Goal: Transaction & Acquisition: Book appointment/travel/reservation

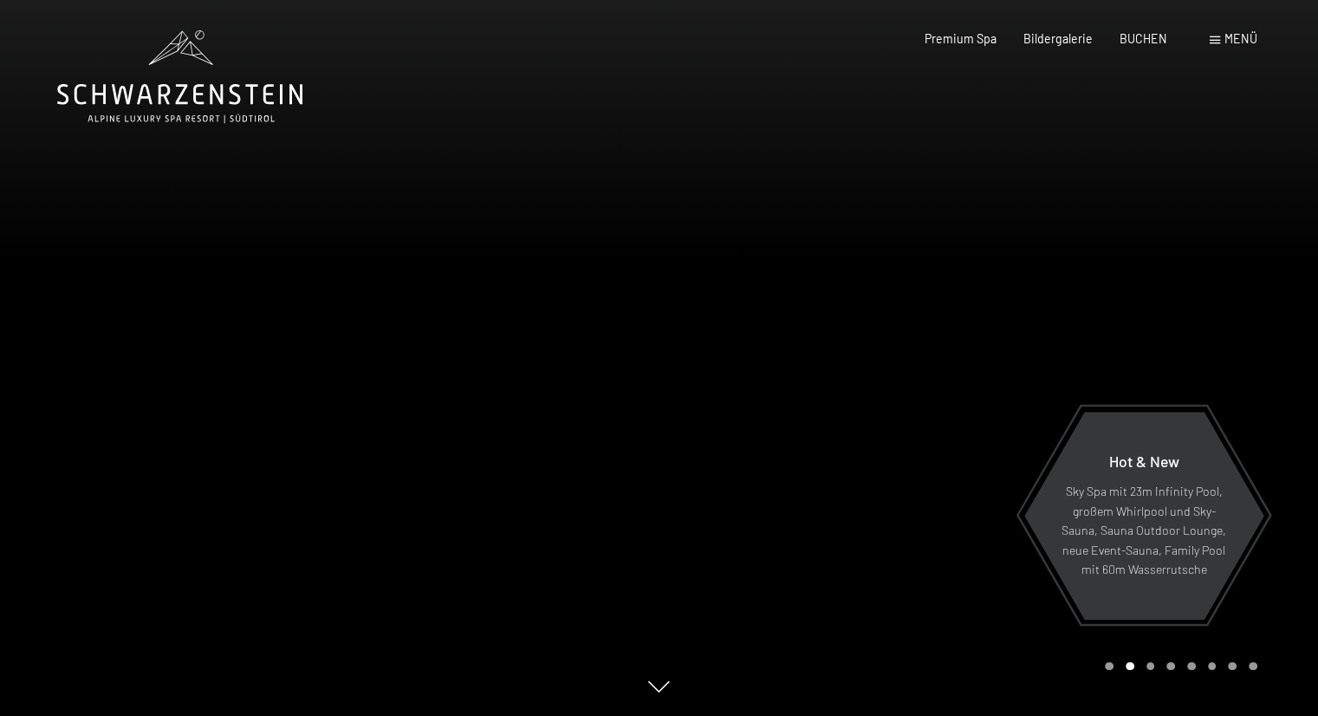
click at [411, 375] on div at bounding box center [330, 358] width 660 height 716
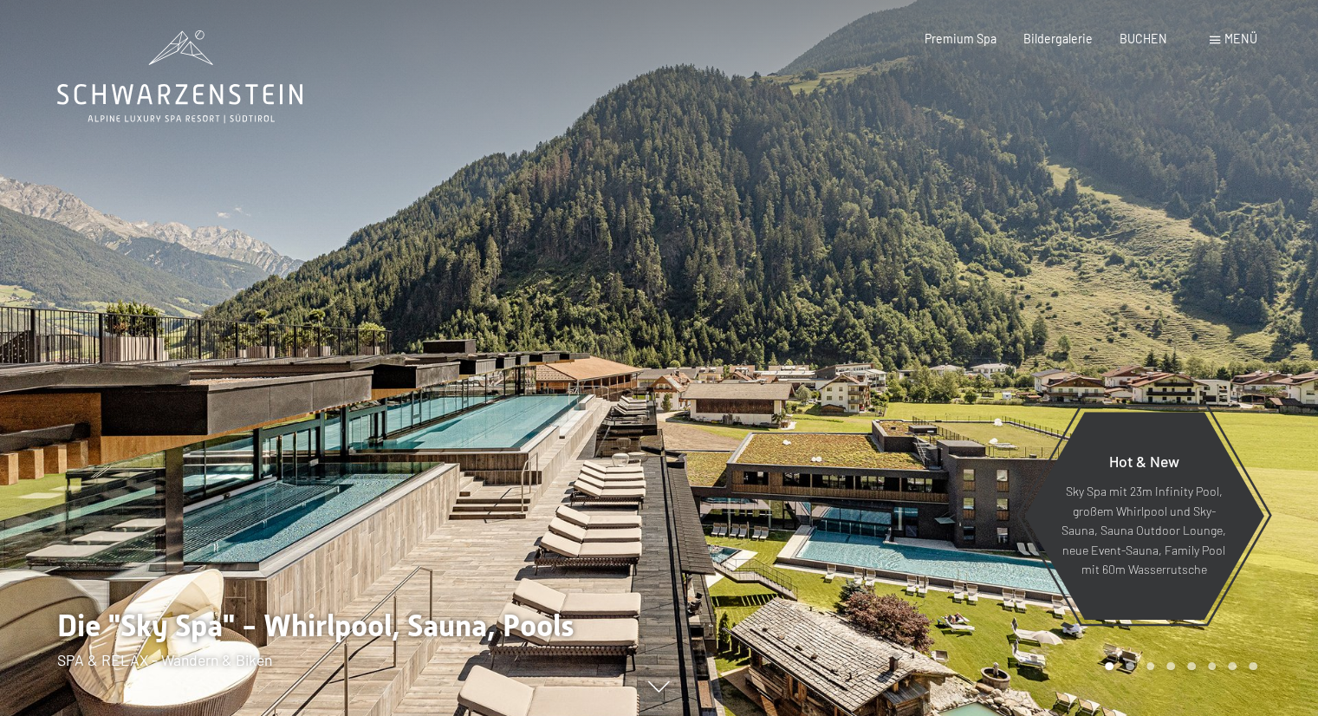
click at [1232, 39] on span "Menü" at bounding box center [1241, 38] width 33 height 15
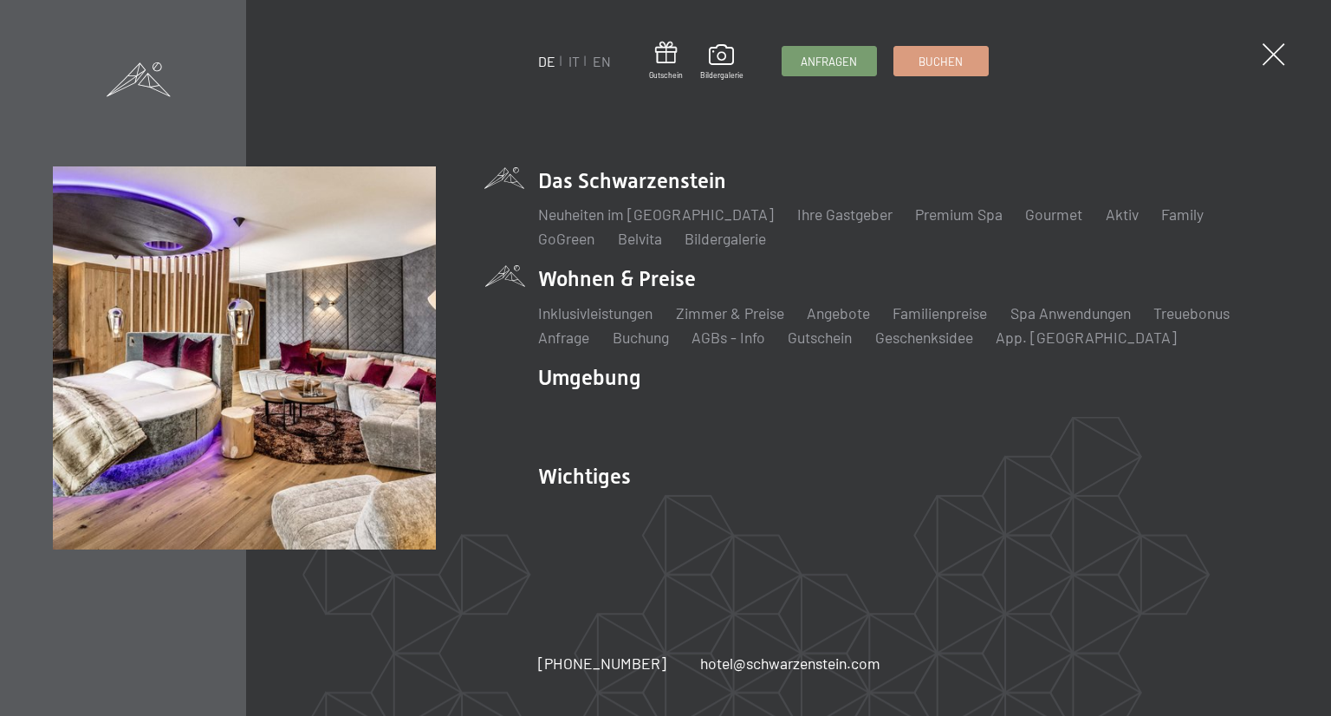
click at [667, 283] on li "Wohnen & Preise Inklusivleistungen Zimmer & Preise Liste Angebote Liste Familie…" at bounding box center [908, 305] width 740 height 83
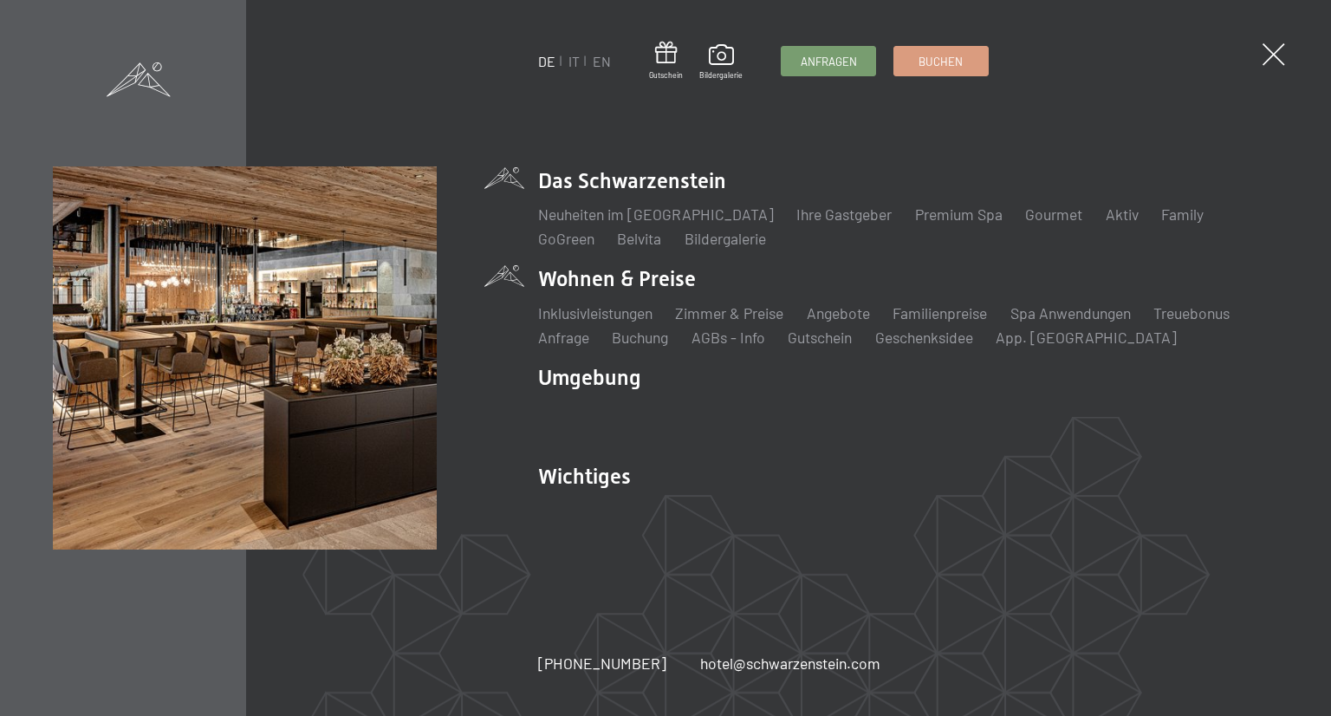
click at [926, 74] on div "Anfragen Buchen" at bounding box center [884, 61] width 207 height 30
click at [932, 57] on span "Buchen" at bounding box center [941, 59] width 44 height 16
click at [563, 184] on li "Das Schwarzenstein Neuheiten im Schwarzenstein Ihre Gastgeber Premium Spa Gourm…" at bounding box center [908, 207] width 740 height 83
click at [1282, 53] on span at bounding box center [1274, 55] width 32 height 32
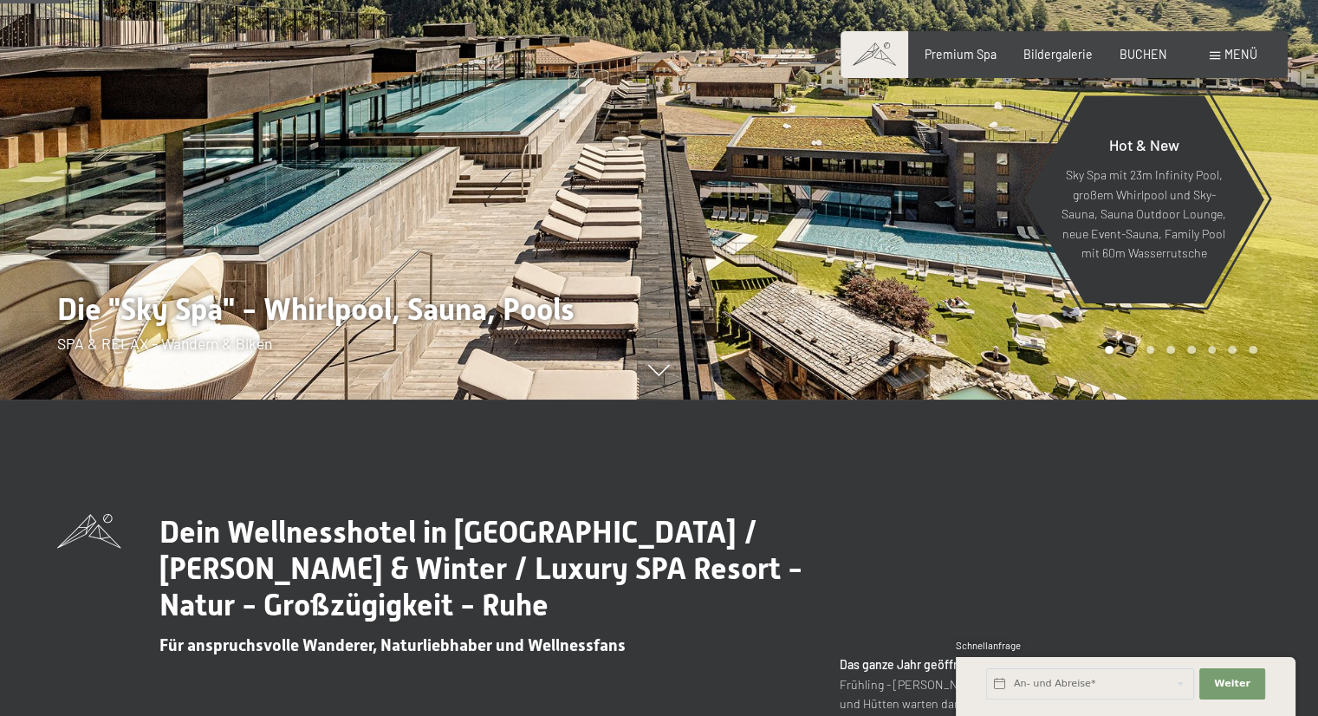
scroll to position [173, 0]
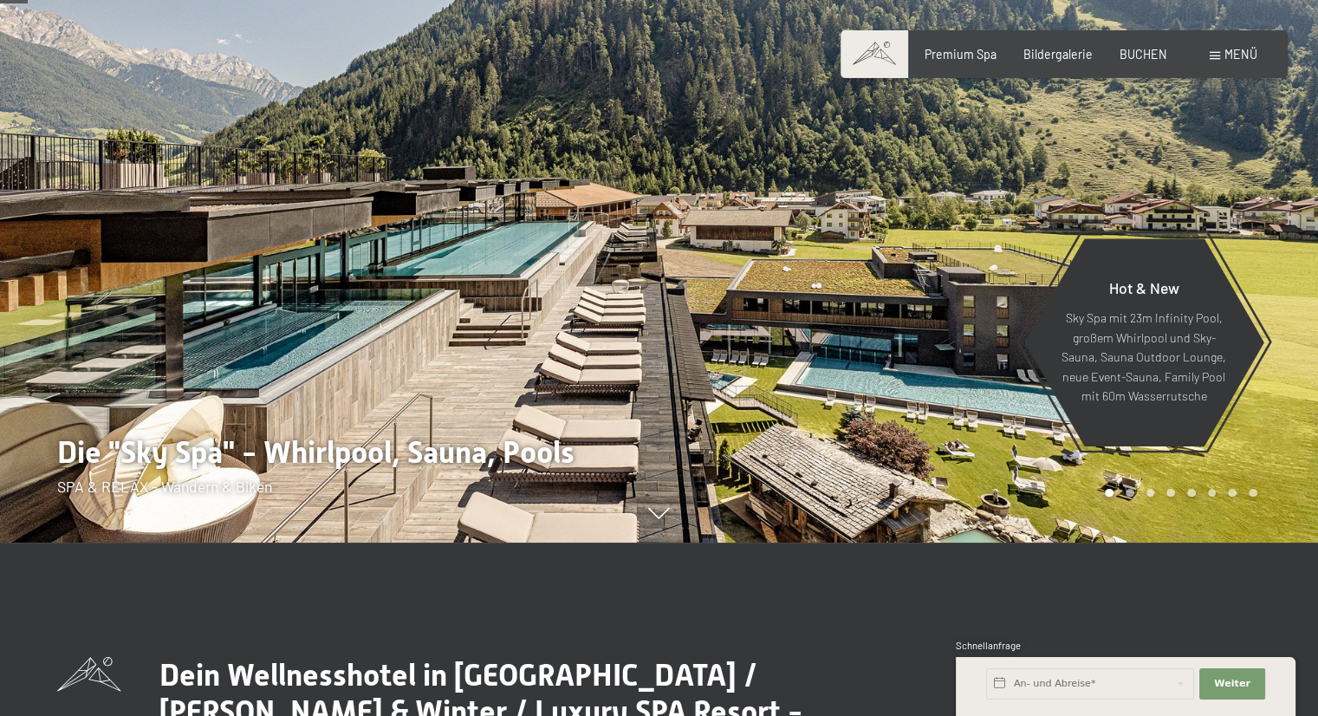
click at [821, 357] on div at bounding box center [990, 185] width 660 height 716
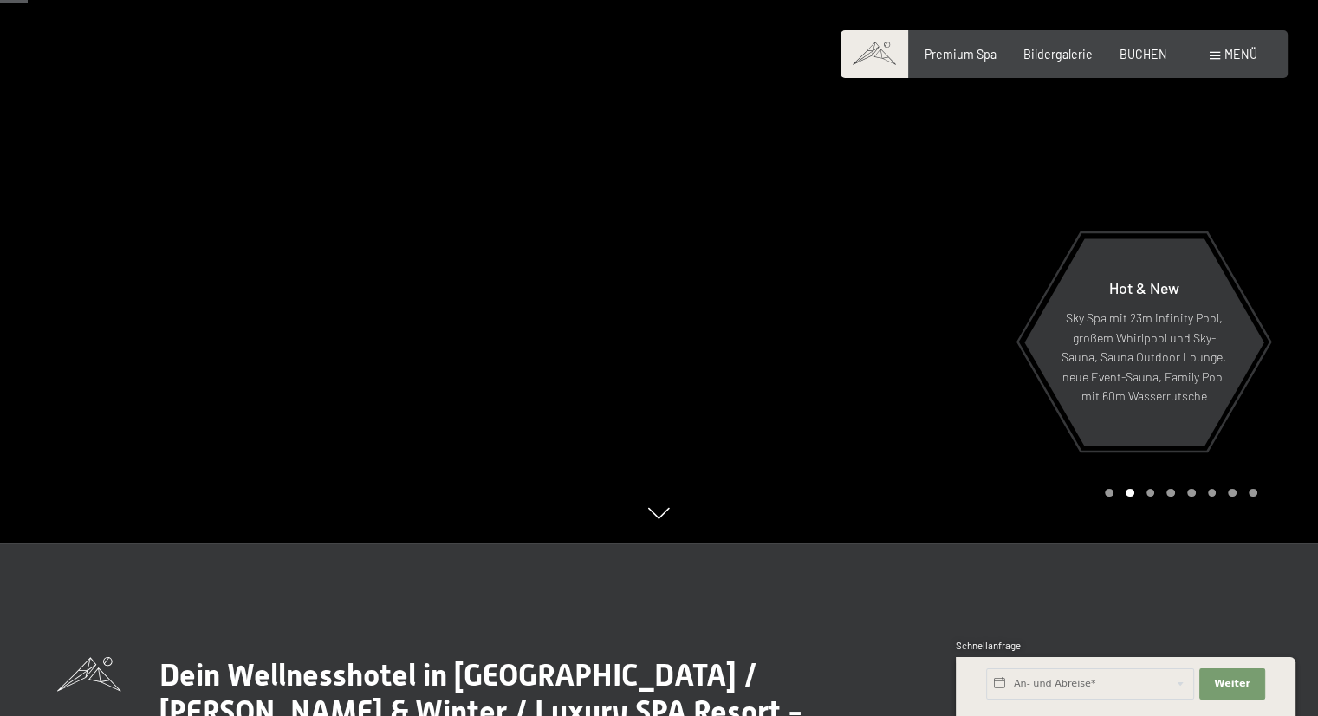
click at [821, 357] on div at bounding box center [990, 185] width 660 height 716
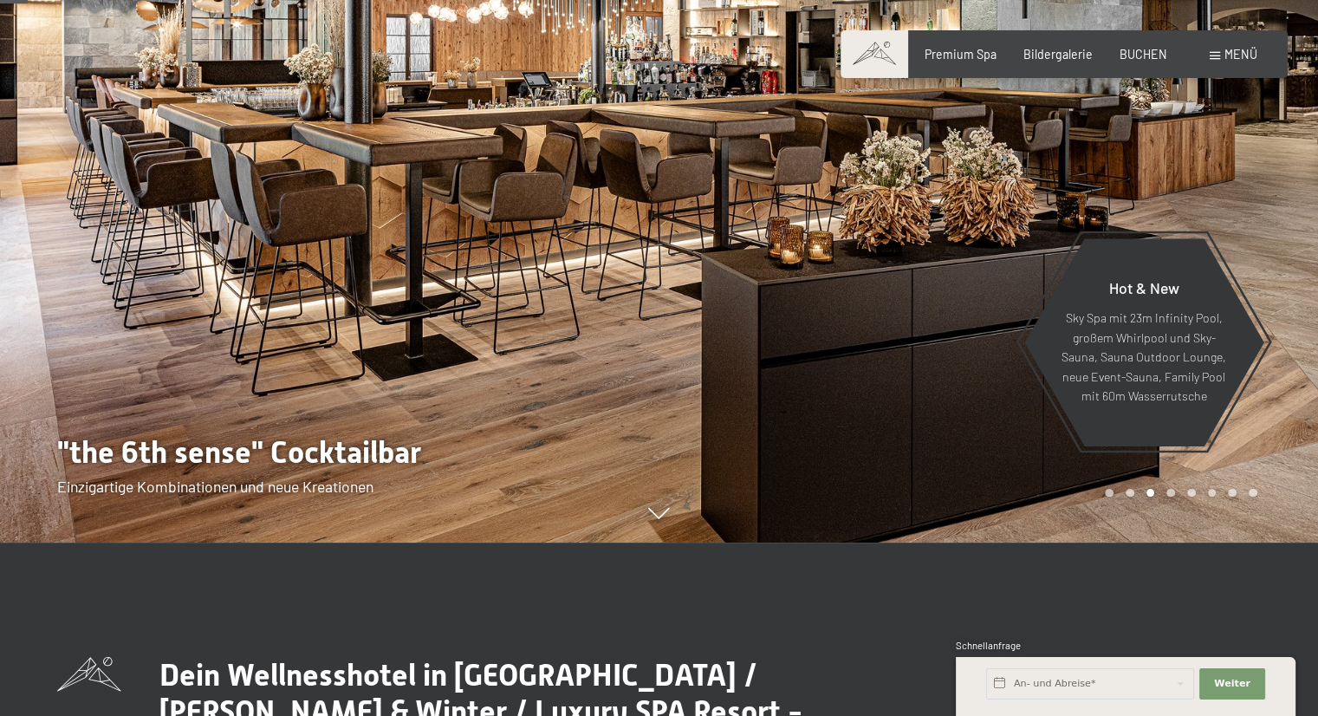
click at [821, 357] on div at bounding box center [990, 185] width 660 height 716
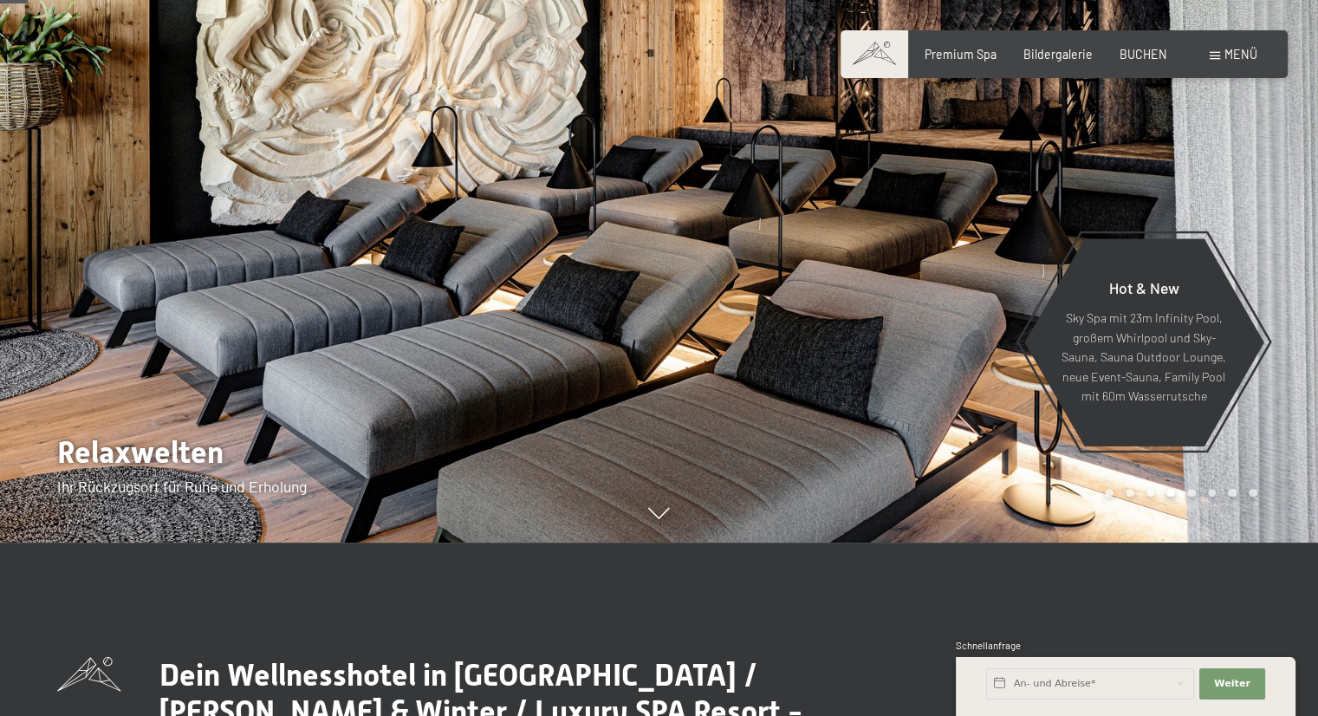
click at [821, 357] on div at bounding box center [990, 185] width 660 height 716
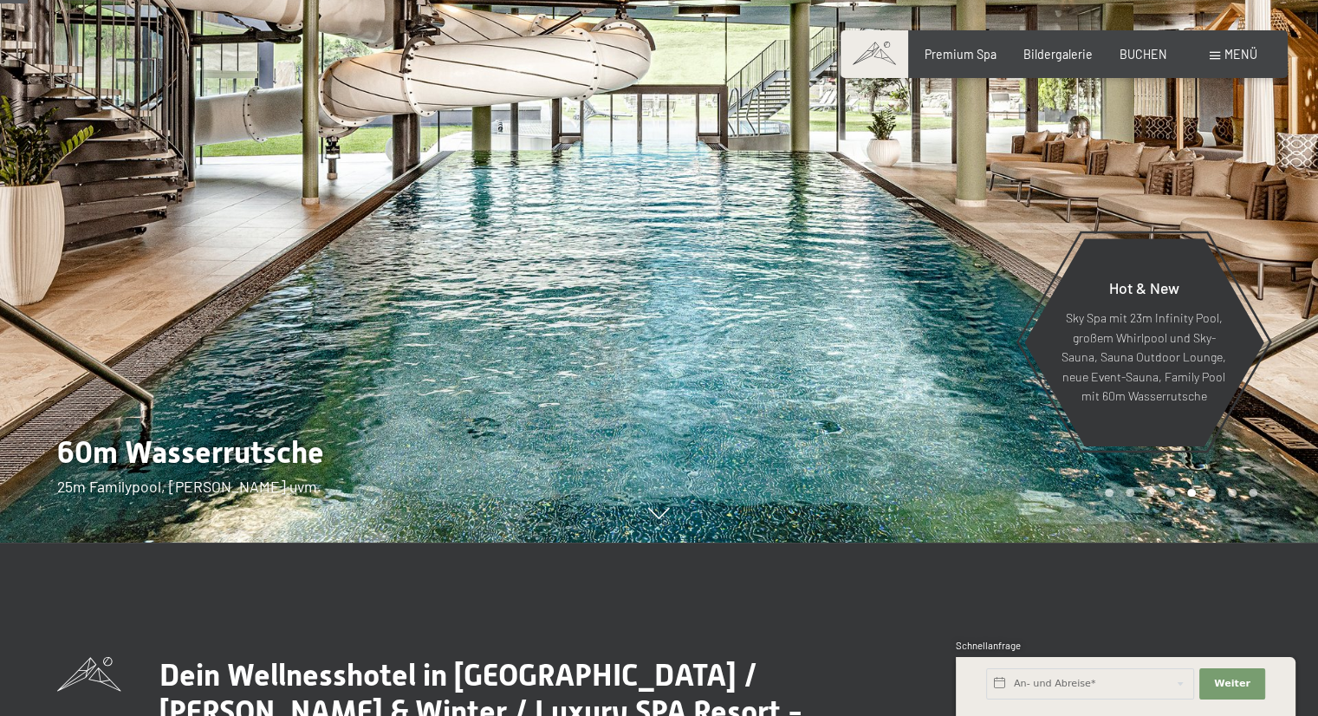
click at [827, 431] on div at bounding box center [990, 185] width 660 height 716
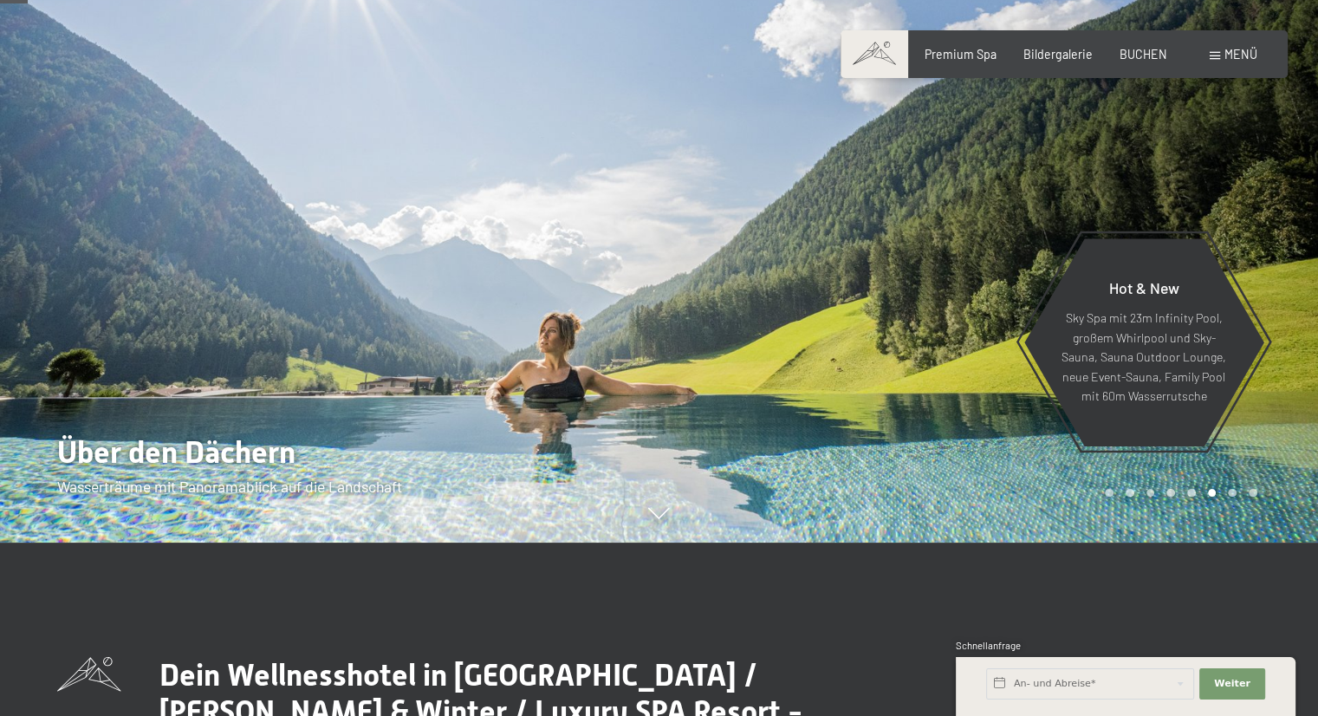
click at [864, 413] on div at bounding box center [990, 185] width 660 height 716
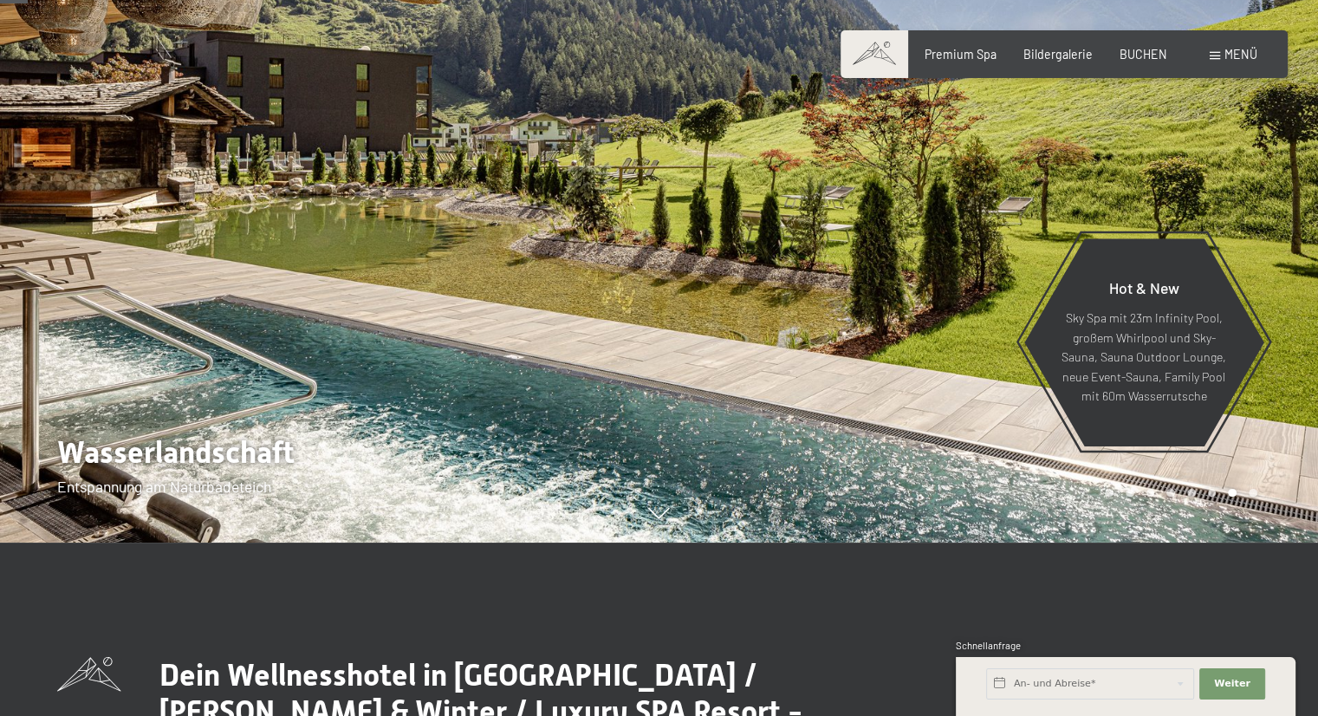
click at [864, 413] on div at bounding box center [990, 185] width 660 height 716
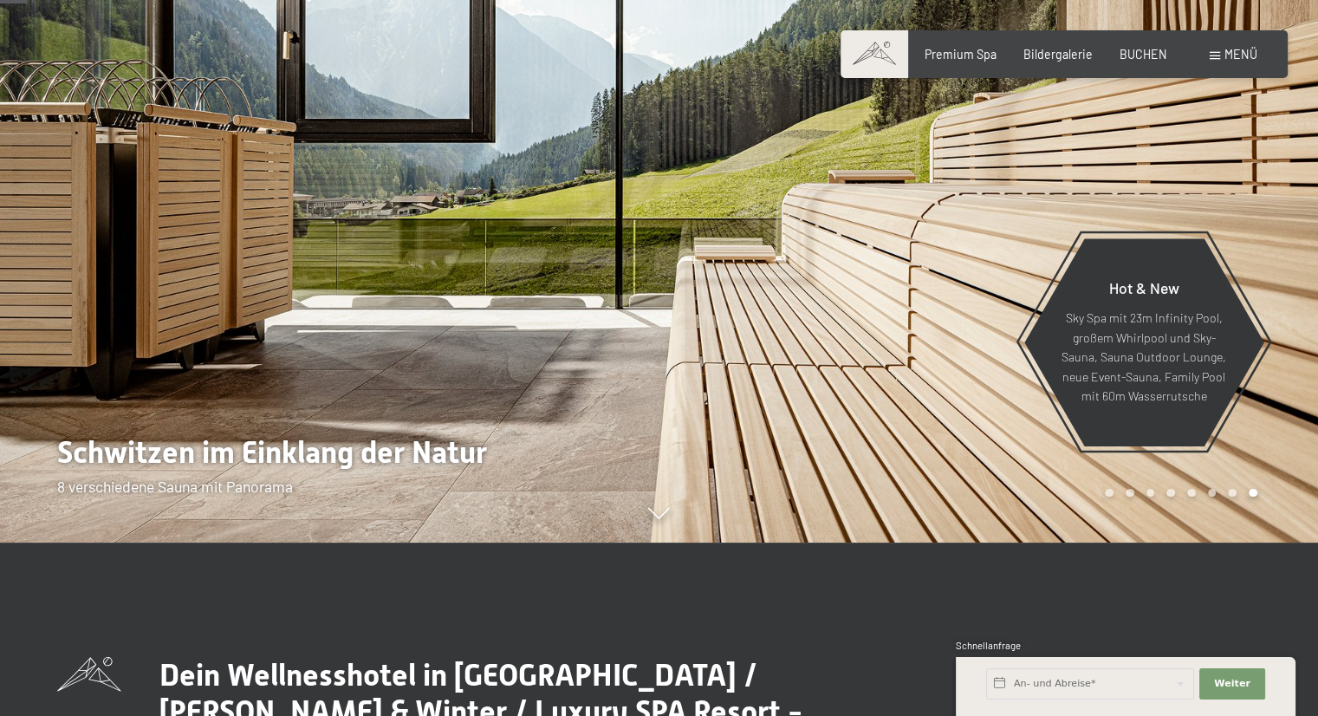
click at [864, 413] on div at bounding box center [990, 185] width 660 height 716
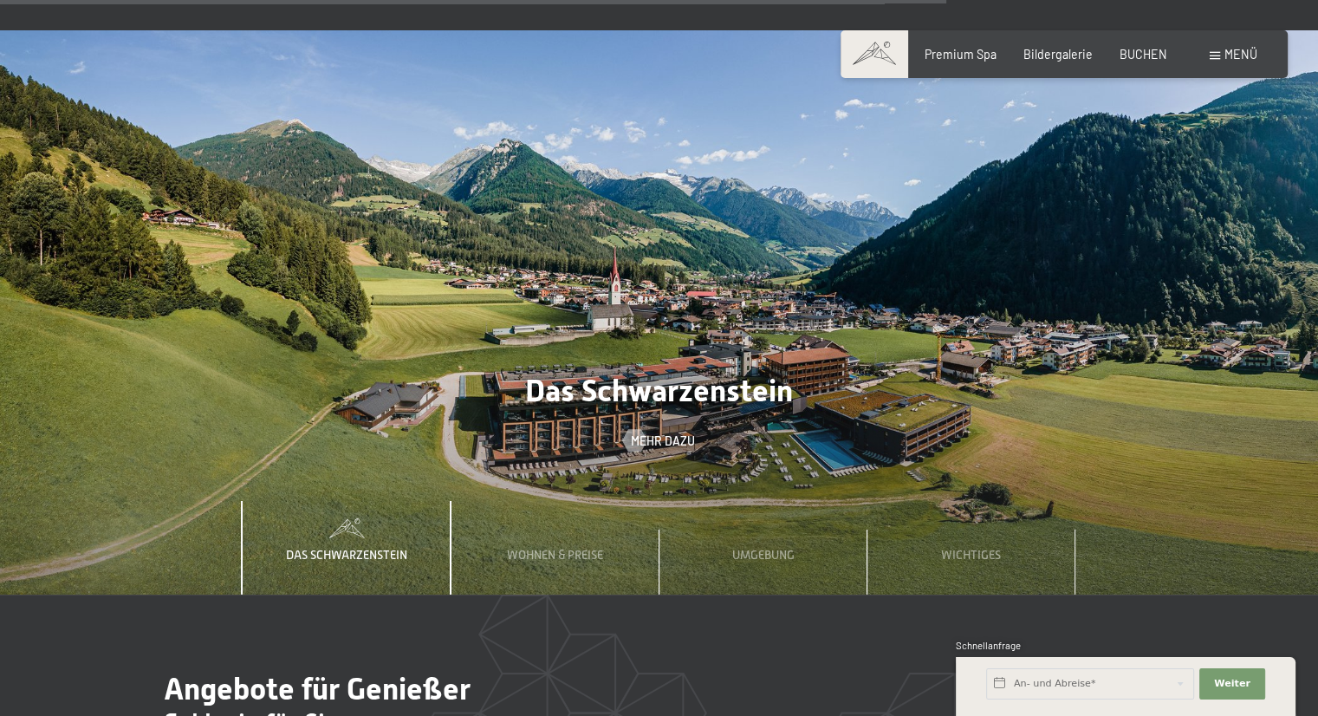
scroll to position [5027, 0]
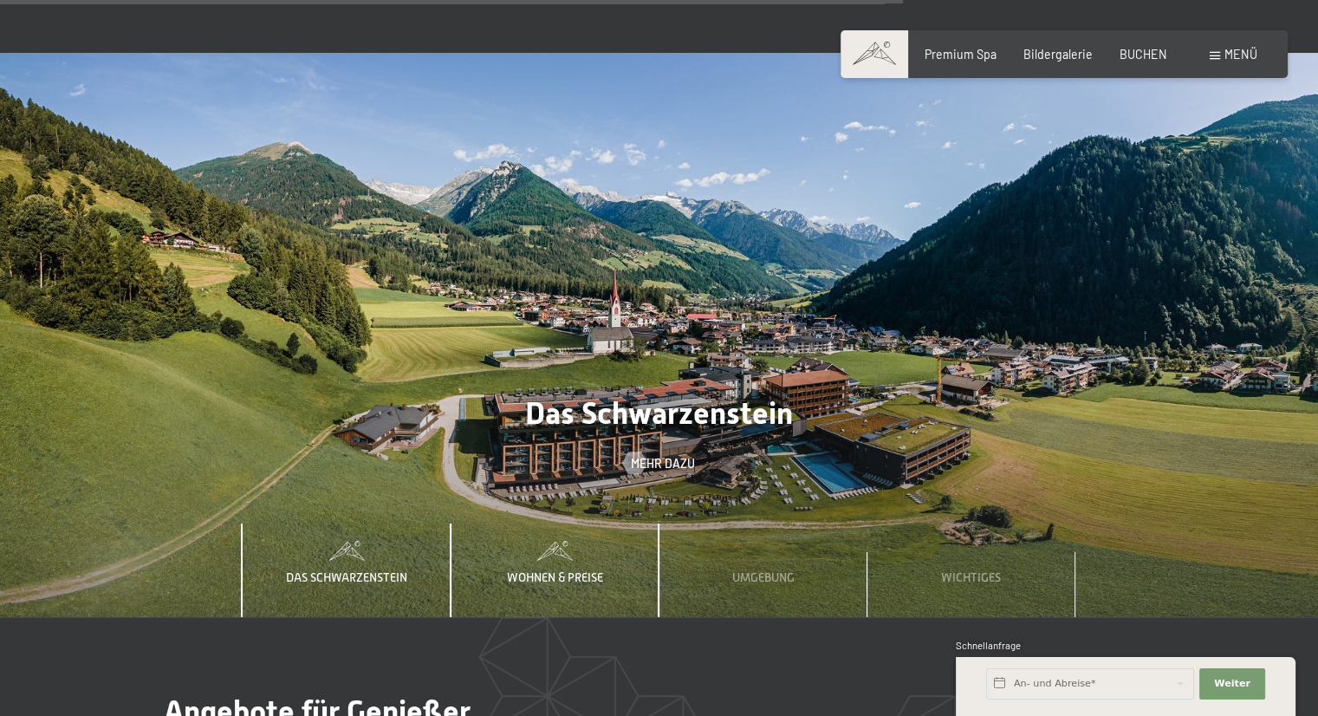
click at [534, 570] on span "Wohnen & Preise" at bounding box center [555, 577] width 96 height 14
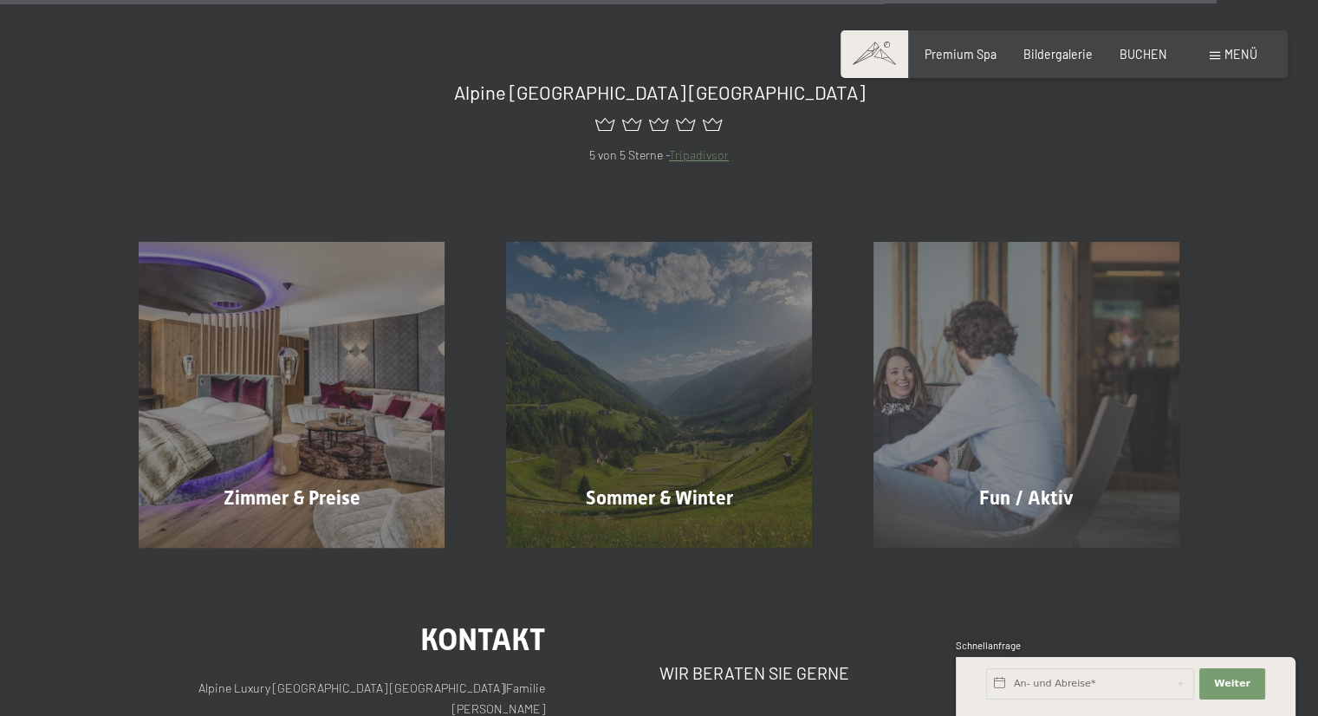
scroll to position [6934, 0]
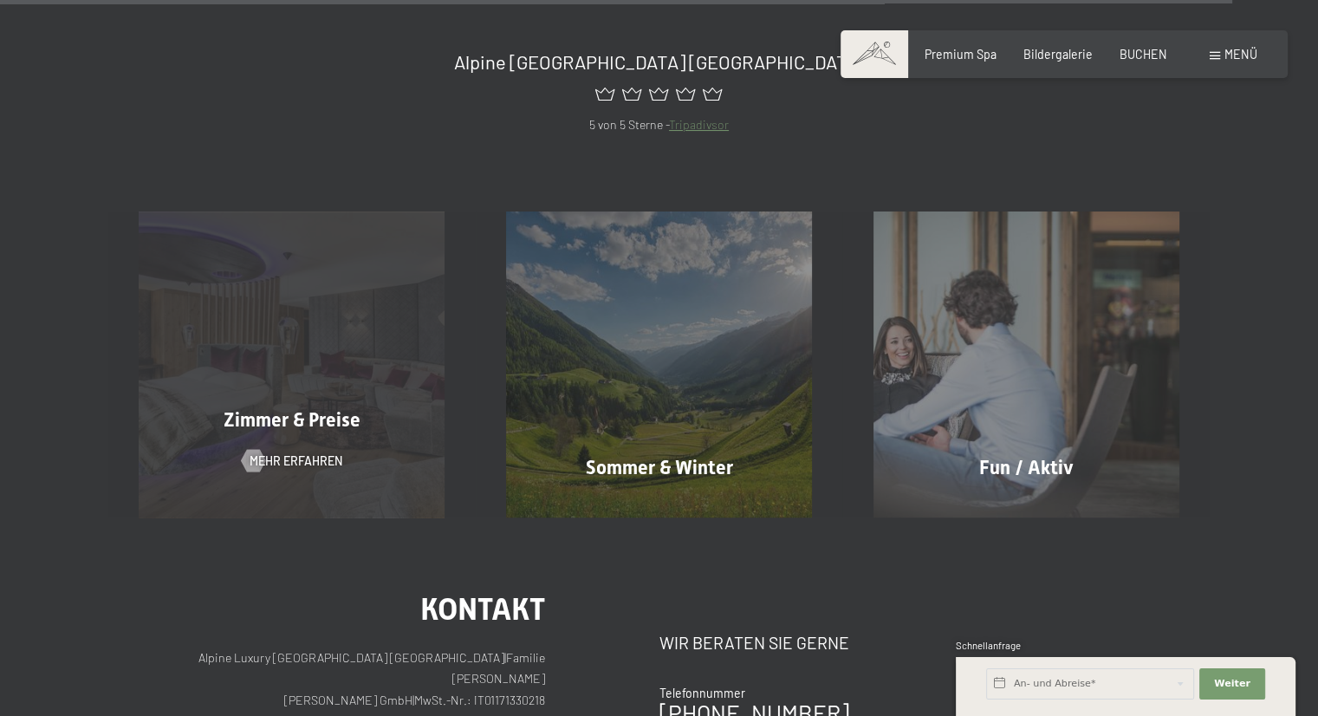
click at [347, 409] on span "Zimmer & Preise" at bounding box center [292, 420] width 137 height 22
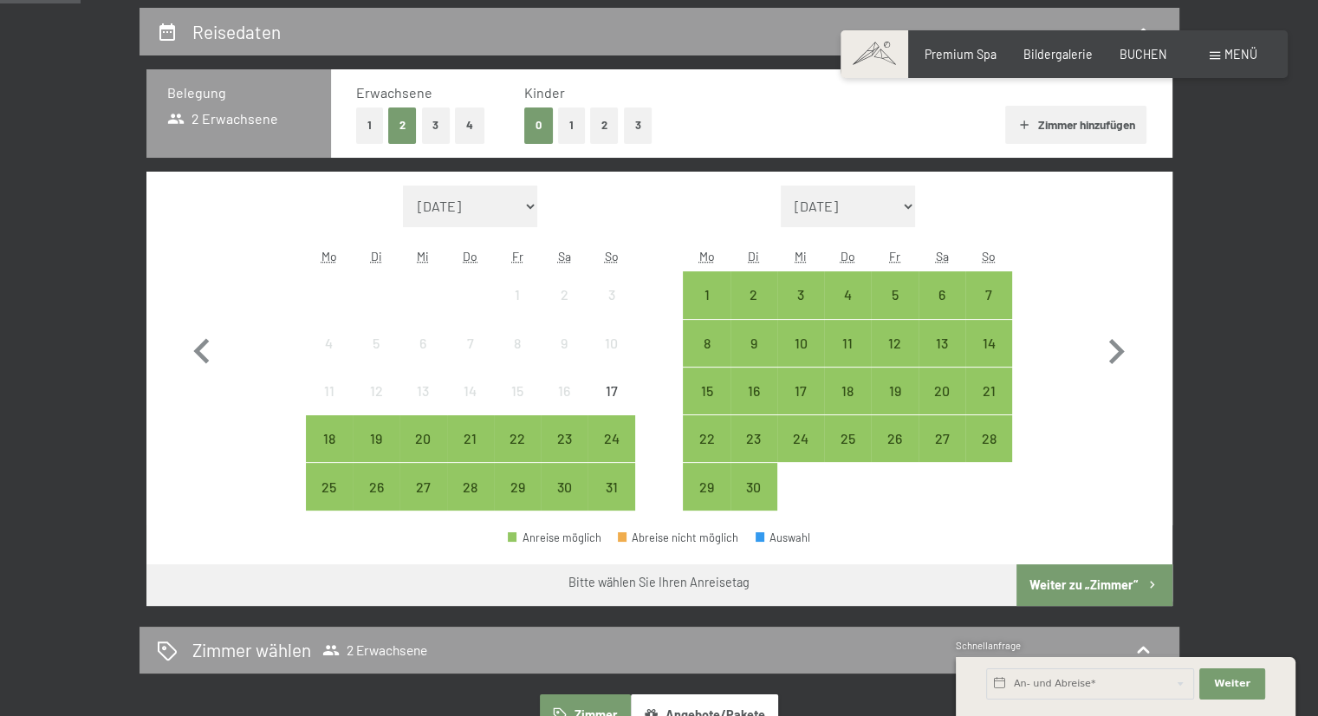
scroll to position [260, 0]
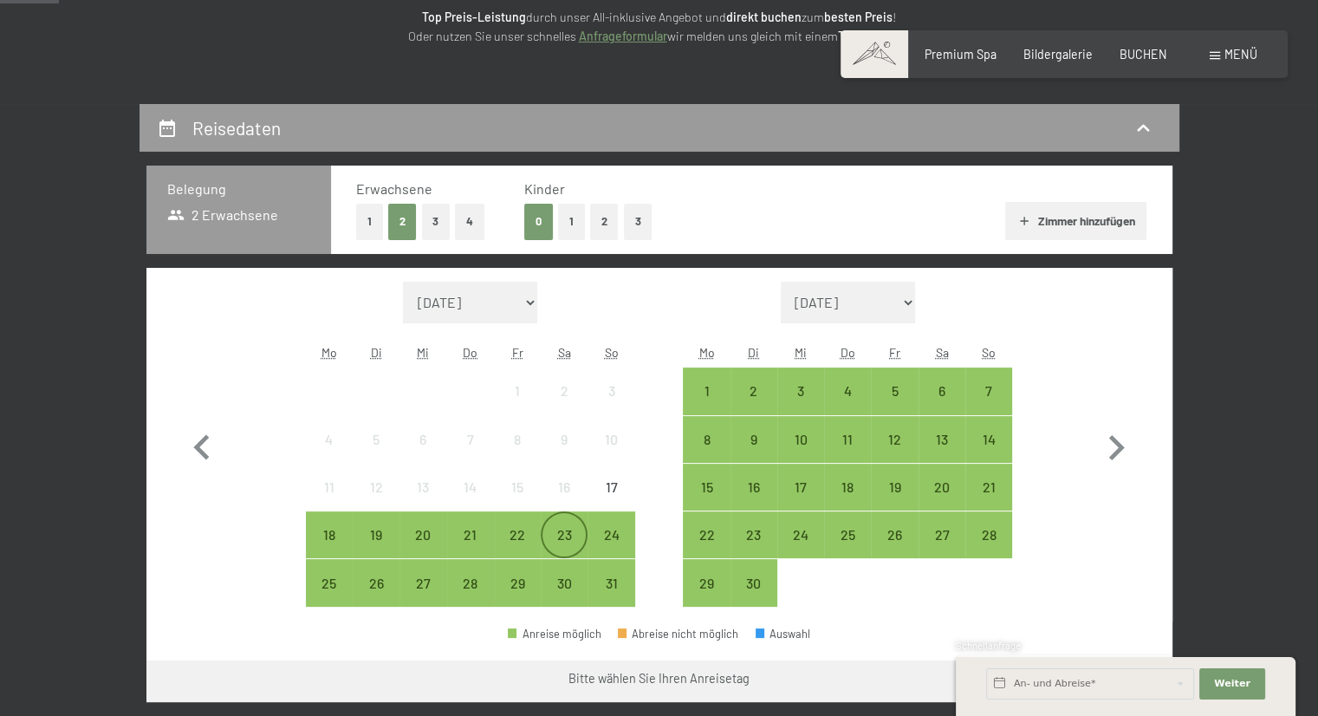
click at [561, 528] on div "23" at bounding box center [564, 549] width 43 height 43
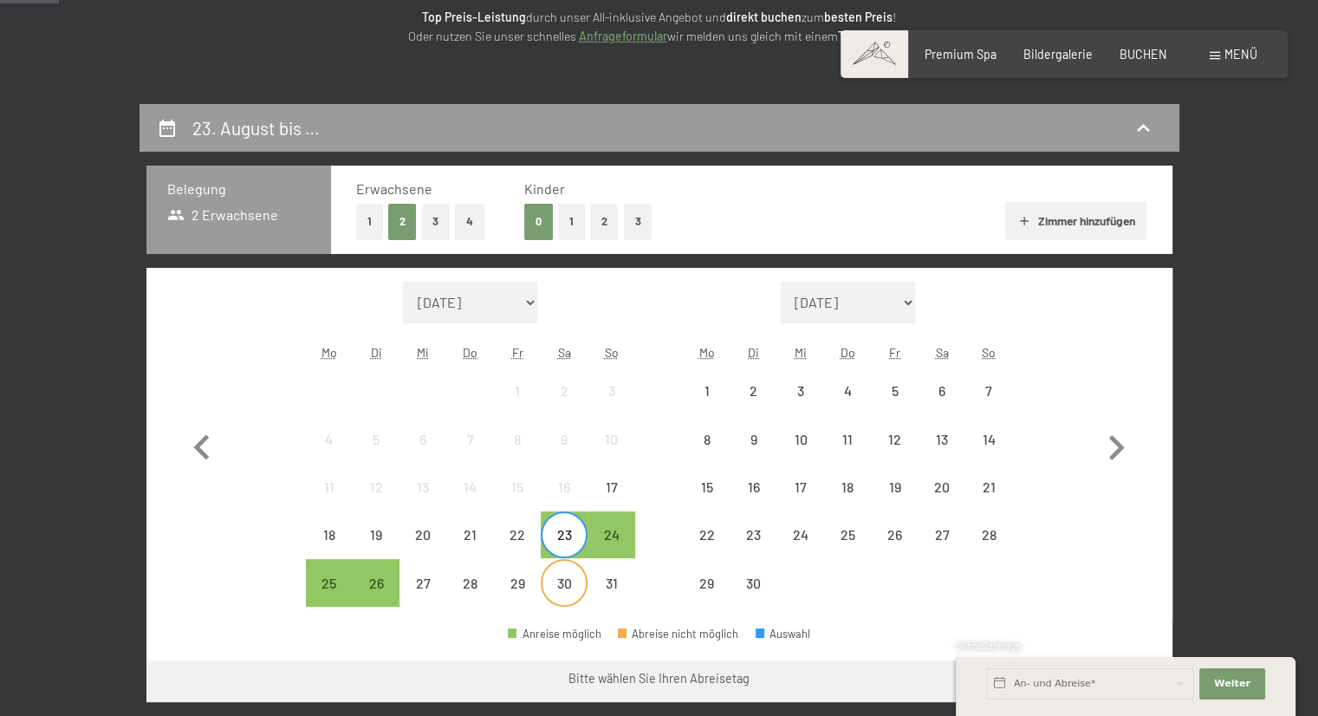
click at [568, 569] on div "30" at bounding box center [564, 582] width 43 height 43
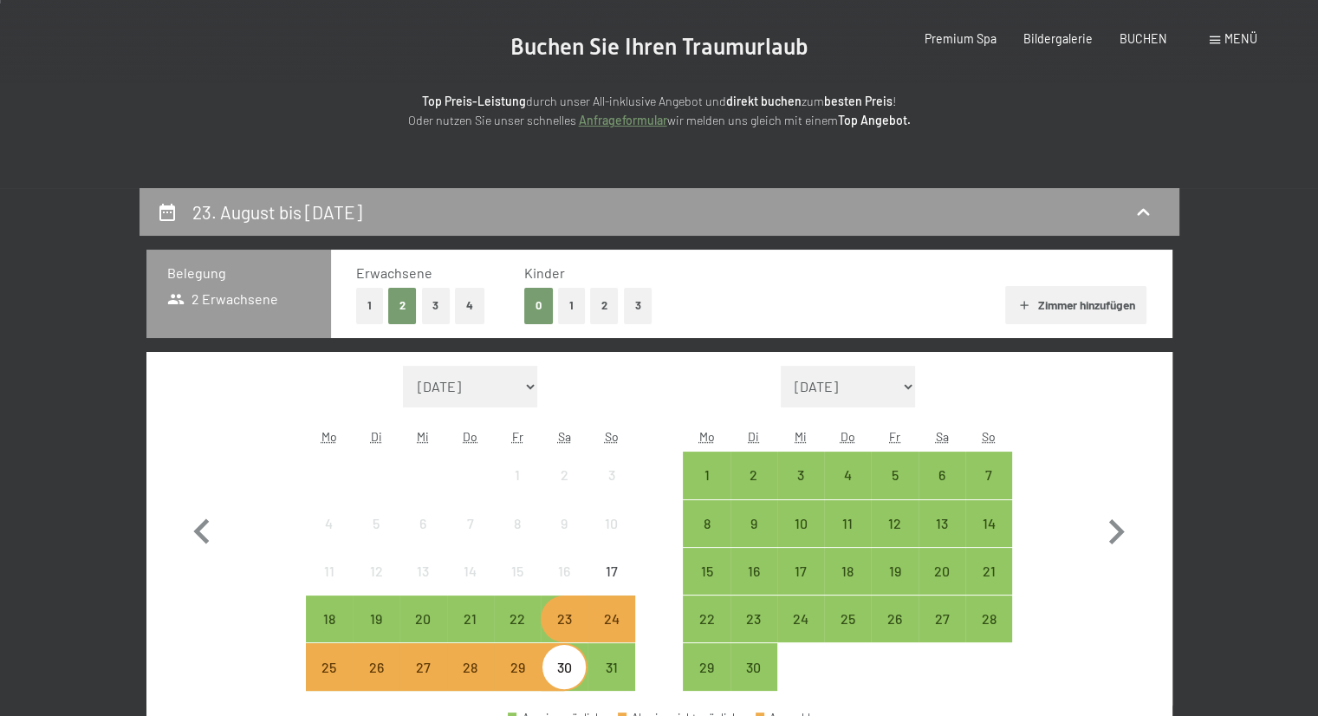
scroll to position [0, 0]
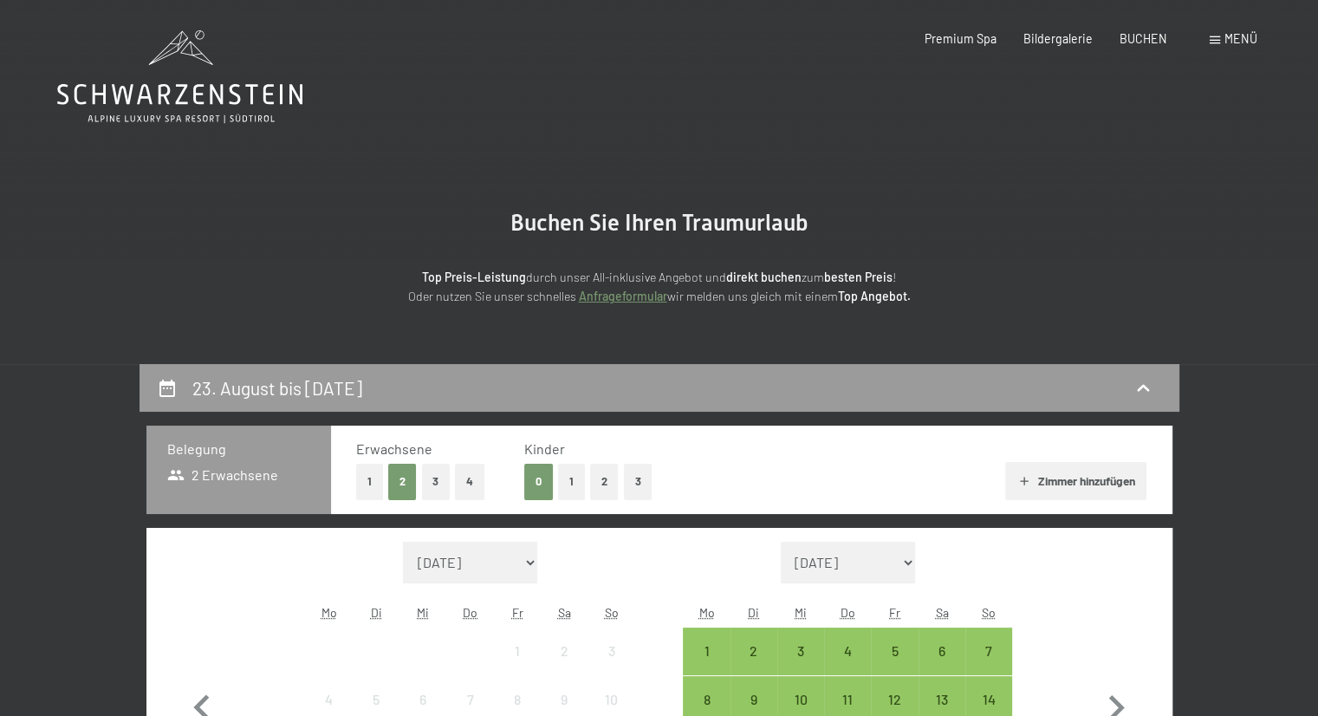
drag, startPoint x: 468, startPoint y: 213, endPoint x: 444, endPoint y: 465, distance: 253.4
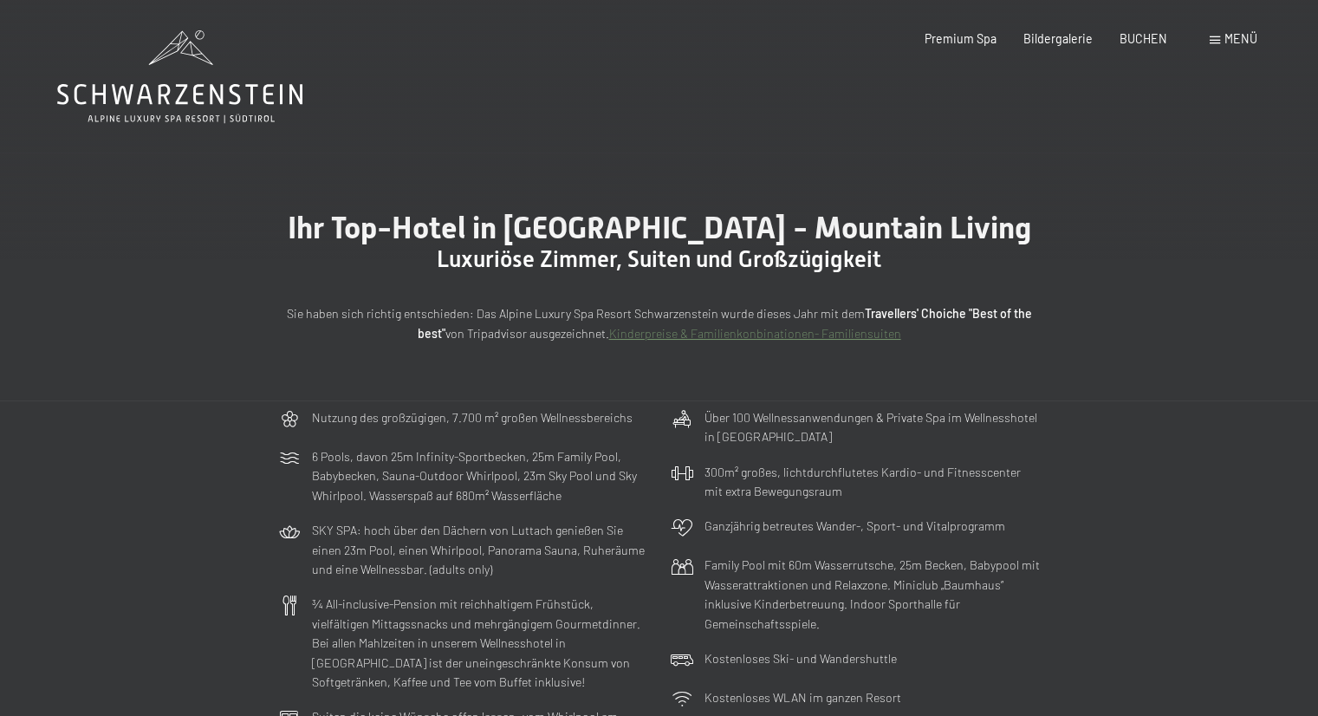
click at [726, 337] on link "Kinderpreise & Familienkonbinationen- Familiensuiten" at bounding box center [755, 333] width 292 height 15
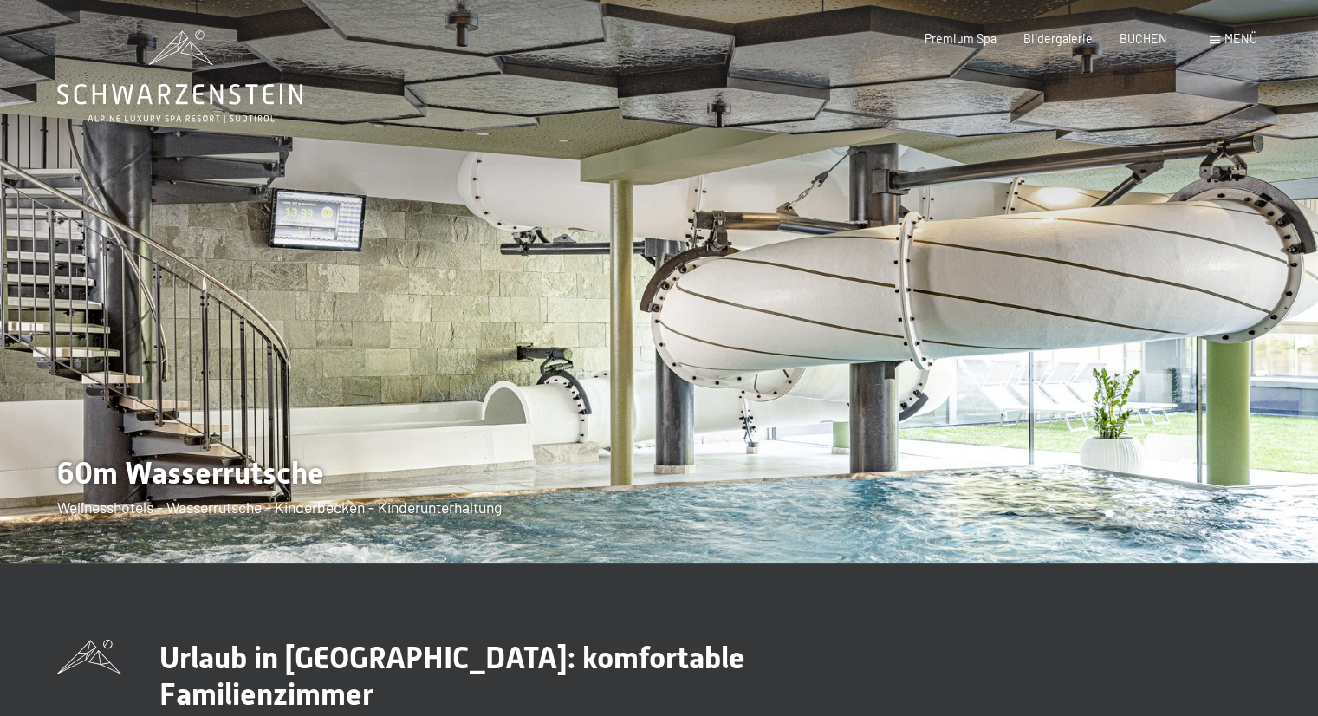
click at [733, 366] on div at bounding box center [990, 281] width 660 height 563
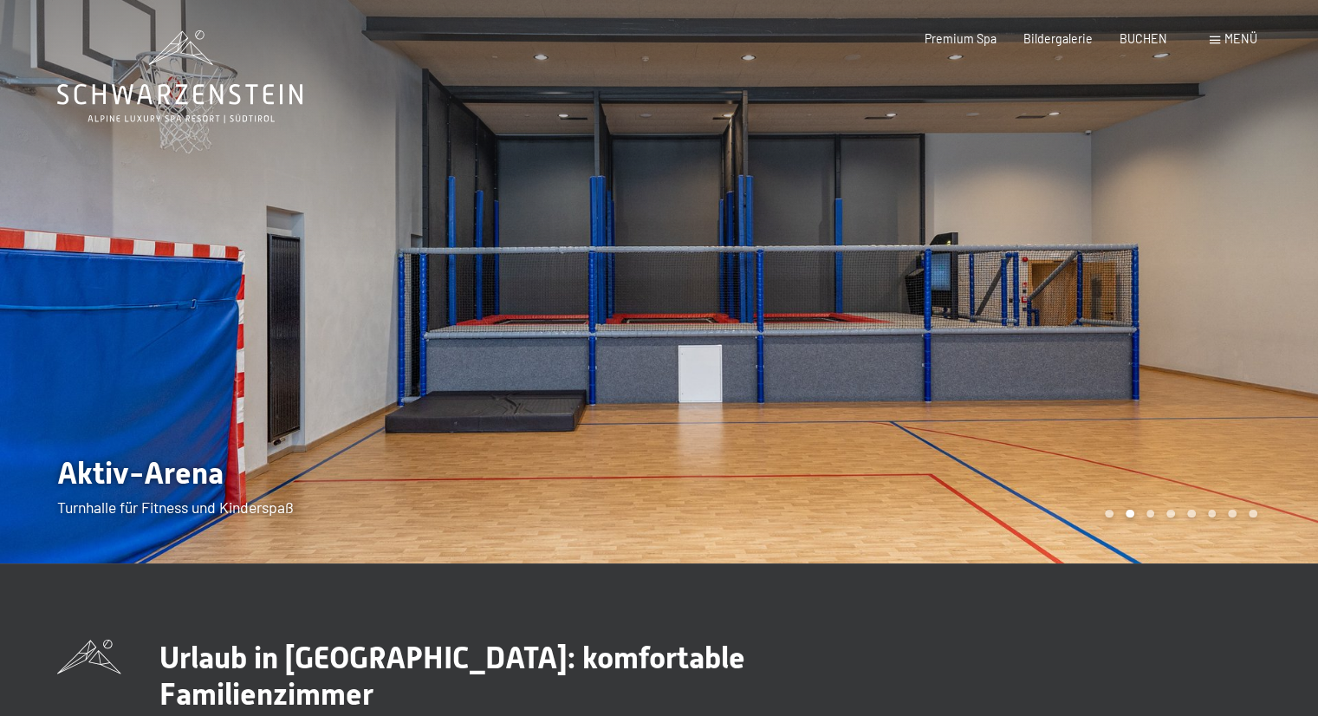
click at [733, 366] on div at bounding box center [990, 281] width 660 height 563
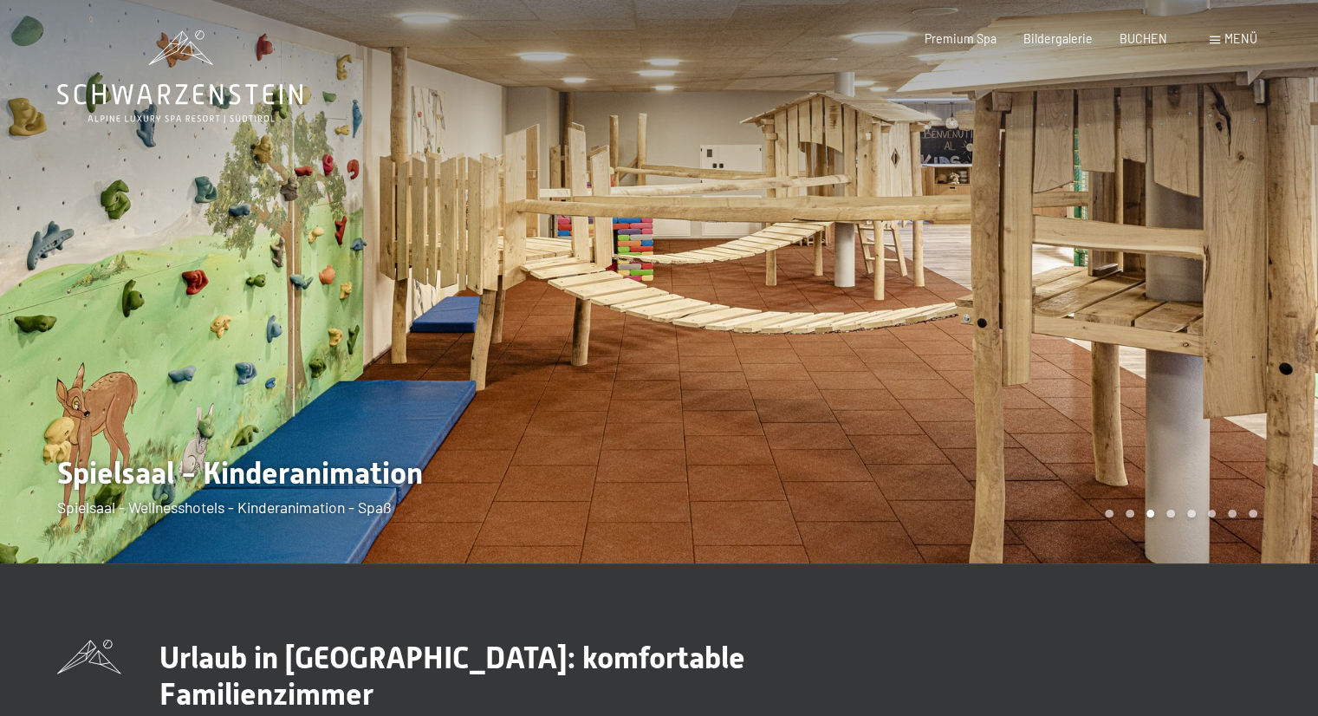
click at [733, 366] on div at bounding box center [990, 281] width 660 height 563
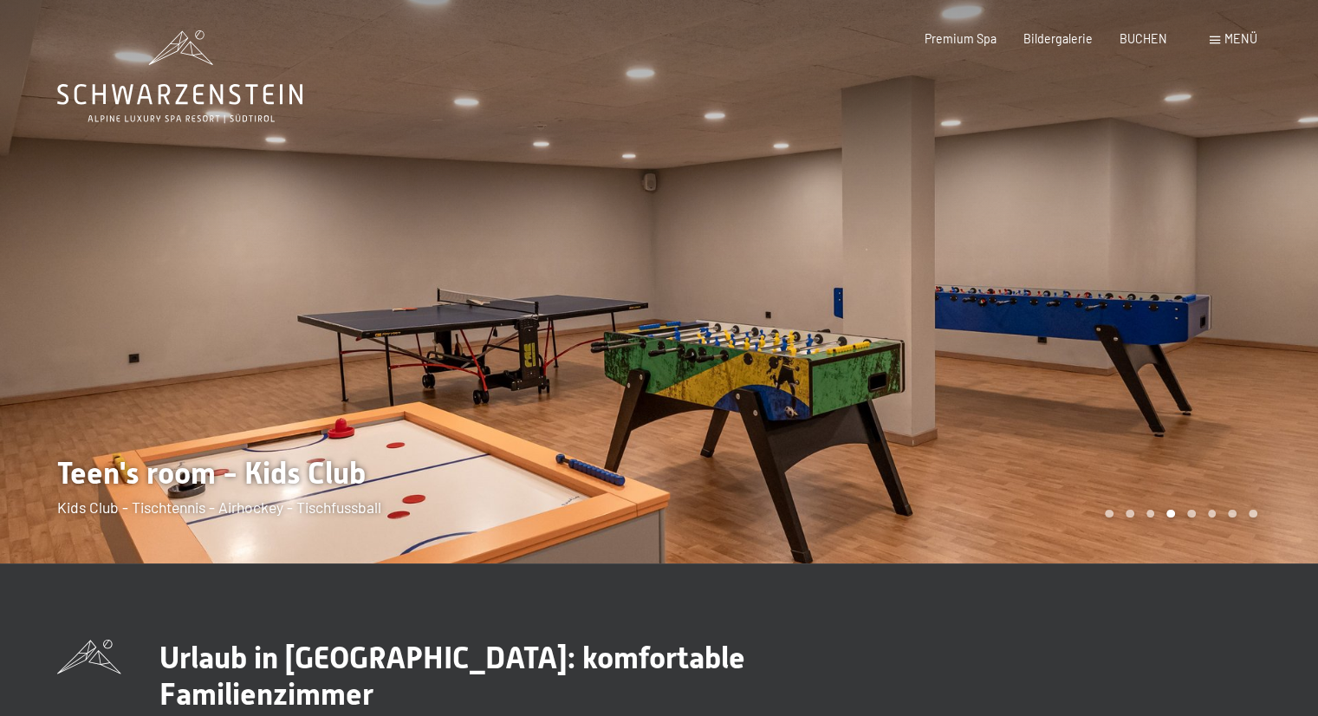
click at [733, 366] on div at bounding box center [990, 281] width 660 height 563
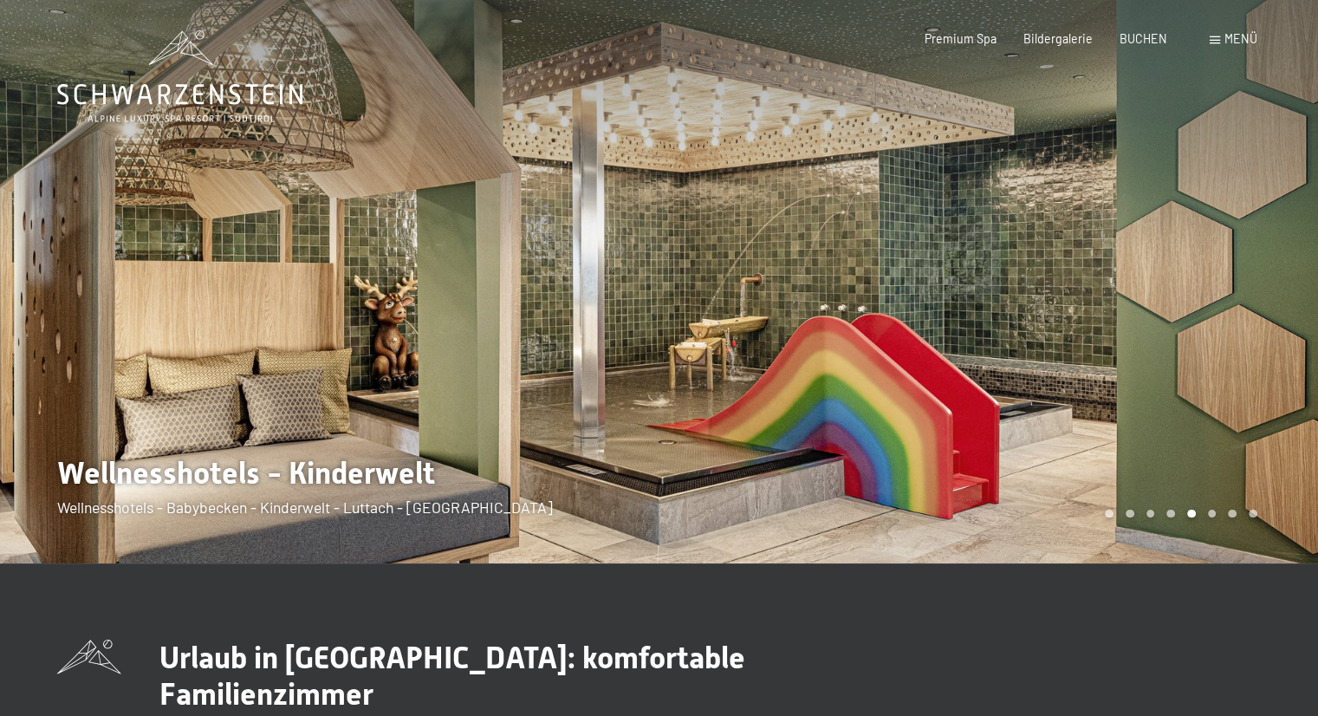
click at [733, 366] on div at bounding box center [990, 281] width 660 height 563
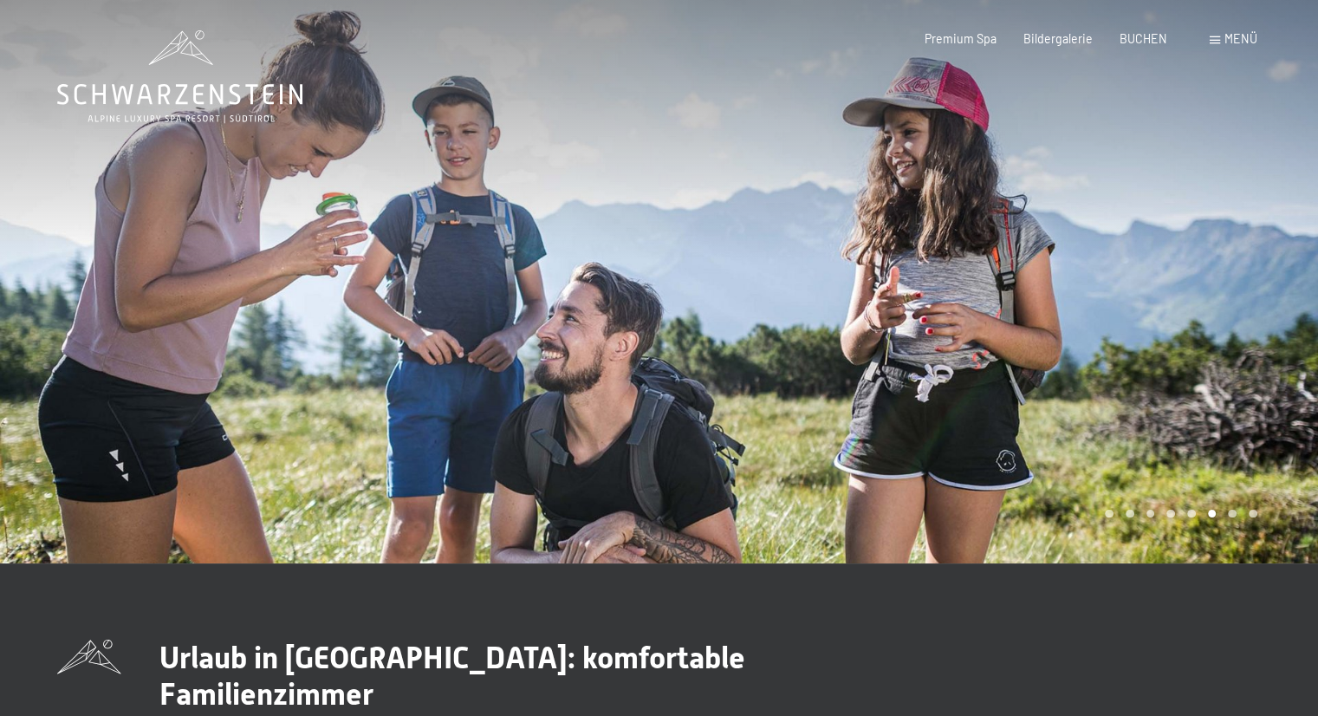
click at [733, 366] on div at bounding box center [990, 281] width 660 height 563
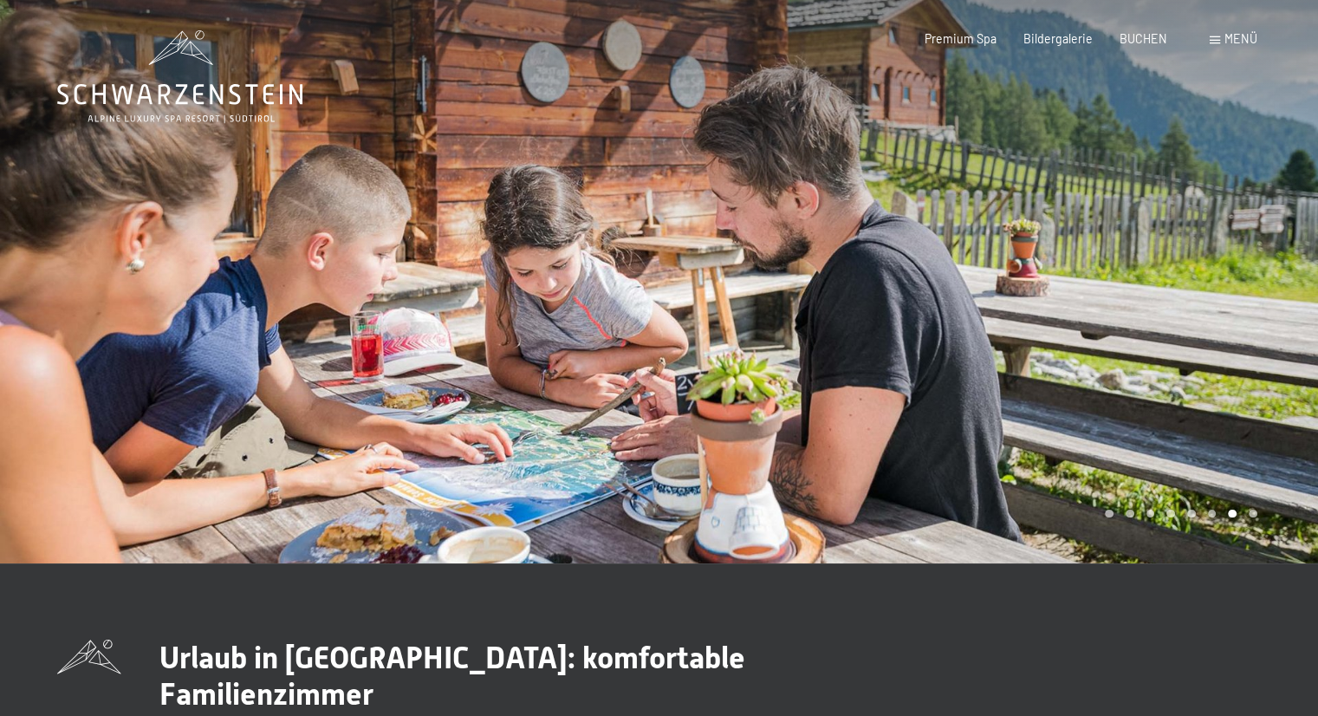
click at [733, 366] on div at bounding box center [990, 281] width 660 height 563
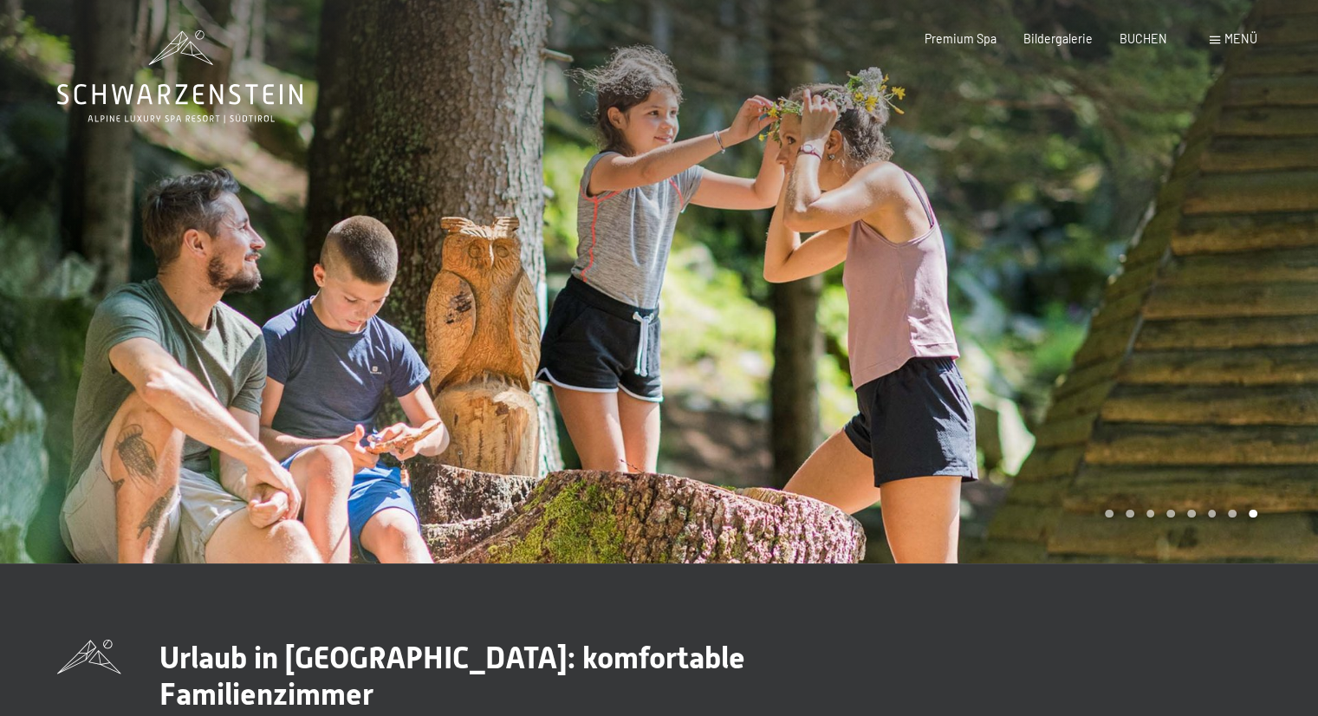
click at [733, 366] on div at bounding box center [990, 281] width 660 height 563
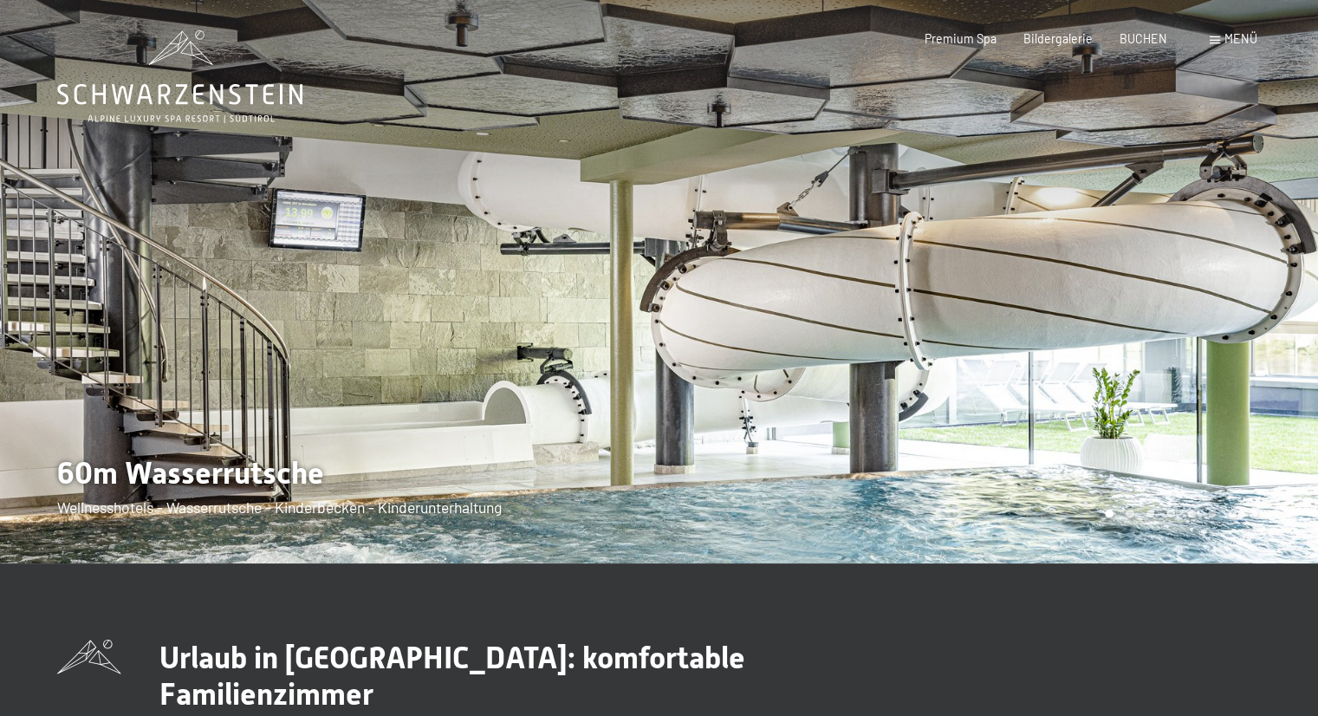
click at [1213, 33] on div "Menü" at bounding box center [1234, 38] width 48 height 17
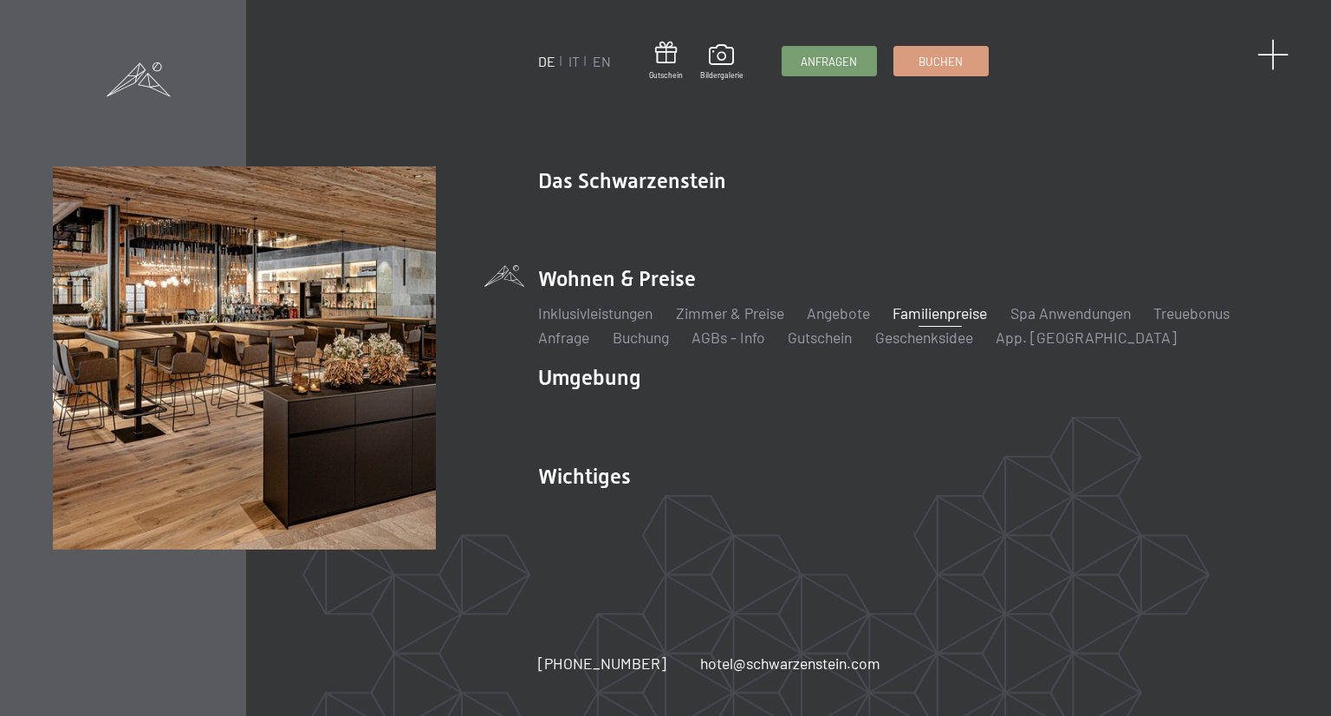
click at [1277, 60] on span at bounding box center [1274, 55] width 32 height 32
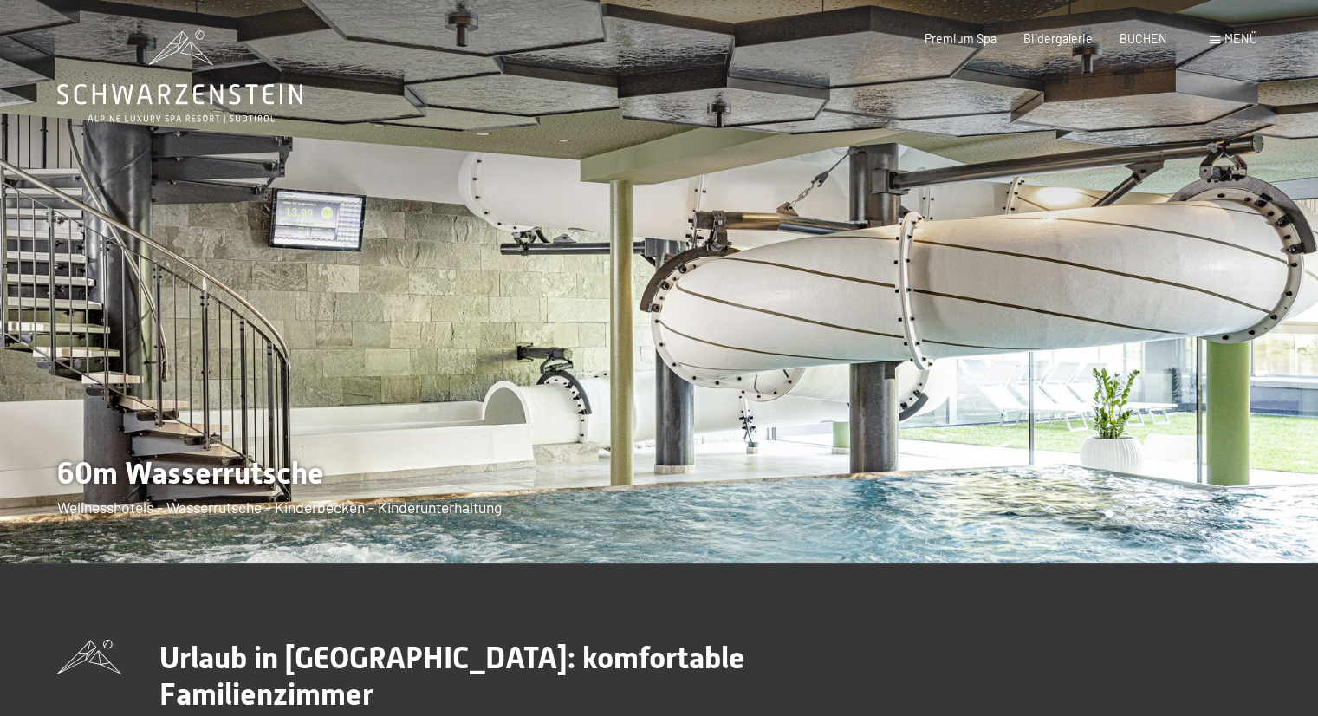
click at [1218, 39] on span at bounding box center [1215, 40] width 10 height 8
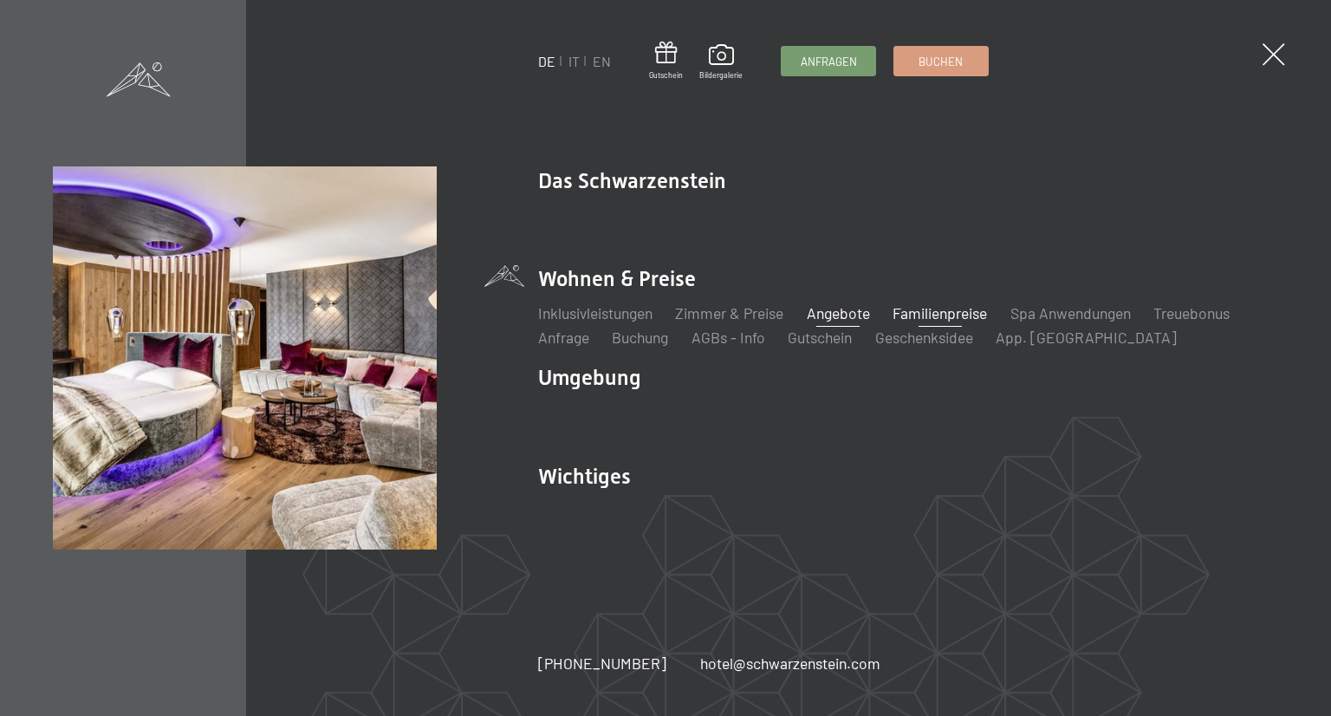
click at [842, 318] on link "Angebote" at bounding box center [838, 312] width 63 height 19
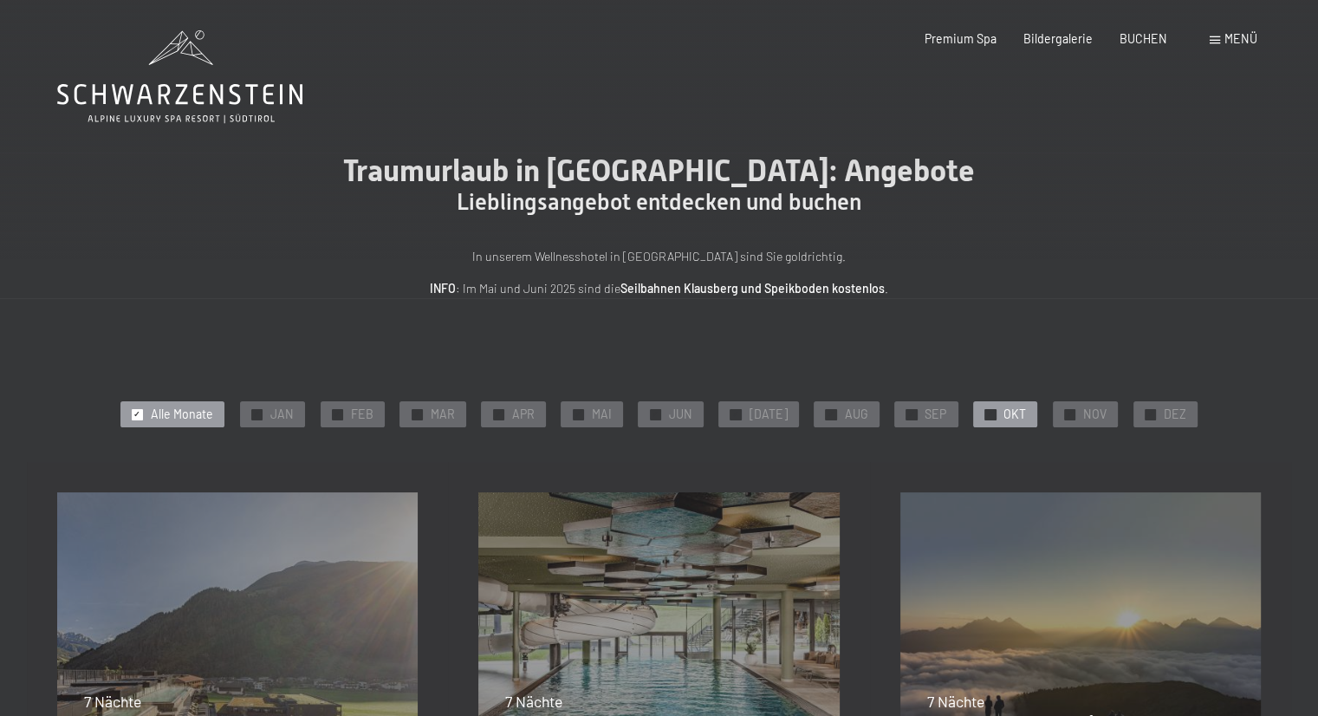
click at [978, 422] on div "✓ OKT" at bounding box center [1005, 414] width 64 height 26
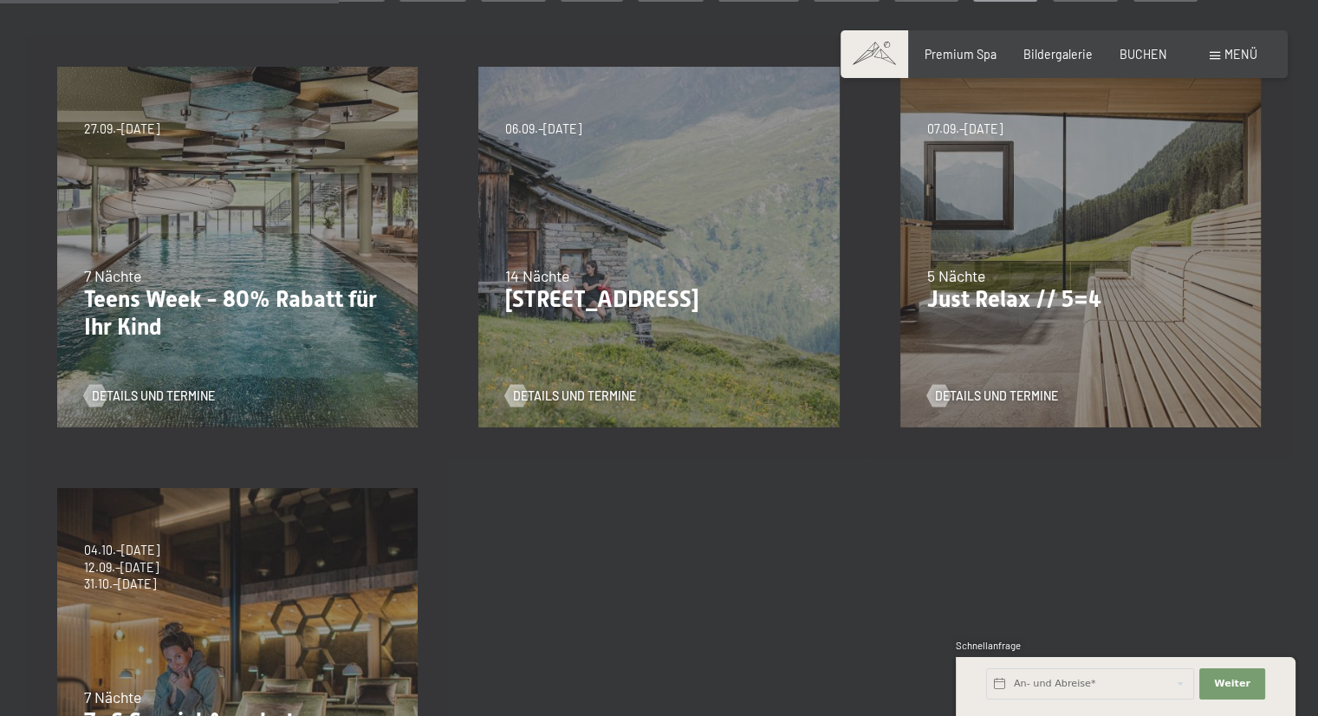
scroll to position [433, 0]
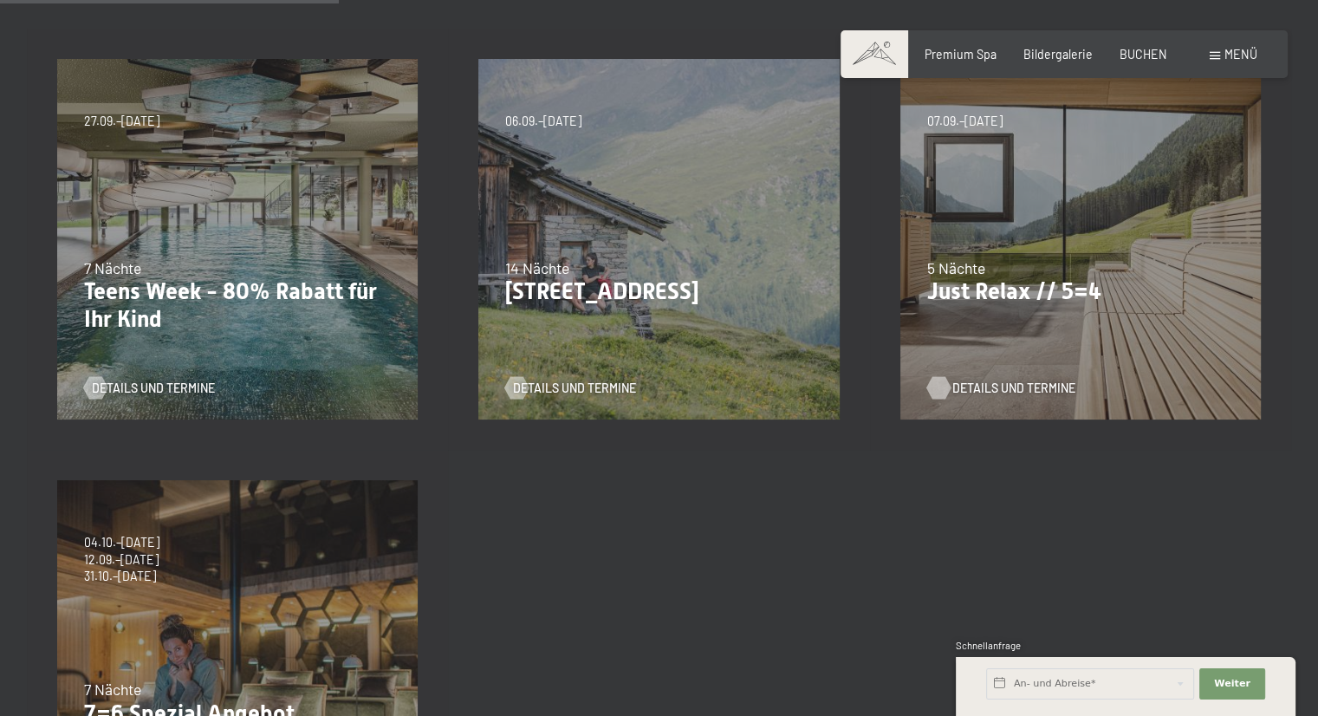
click at [979, 387] on span "Details und Termine" at bounding box center [1014, 388] width 123 height 17
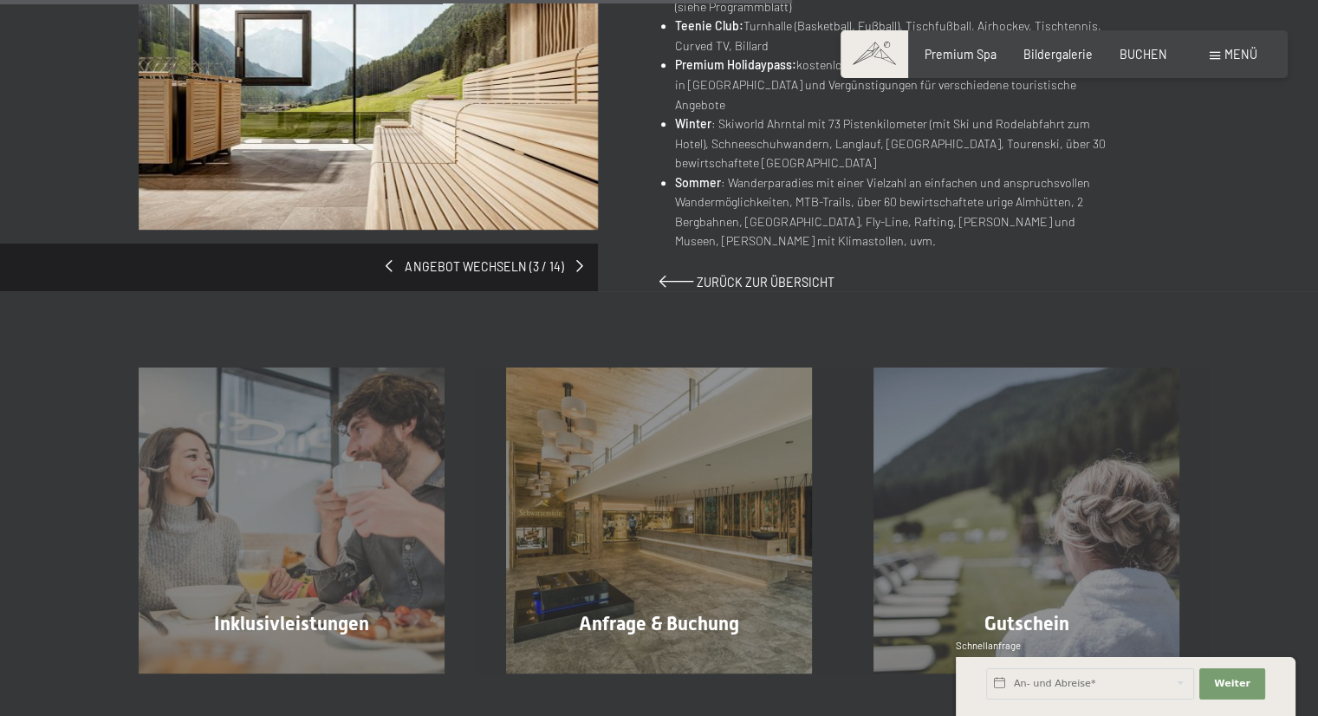
scroll to position [1127, 0]
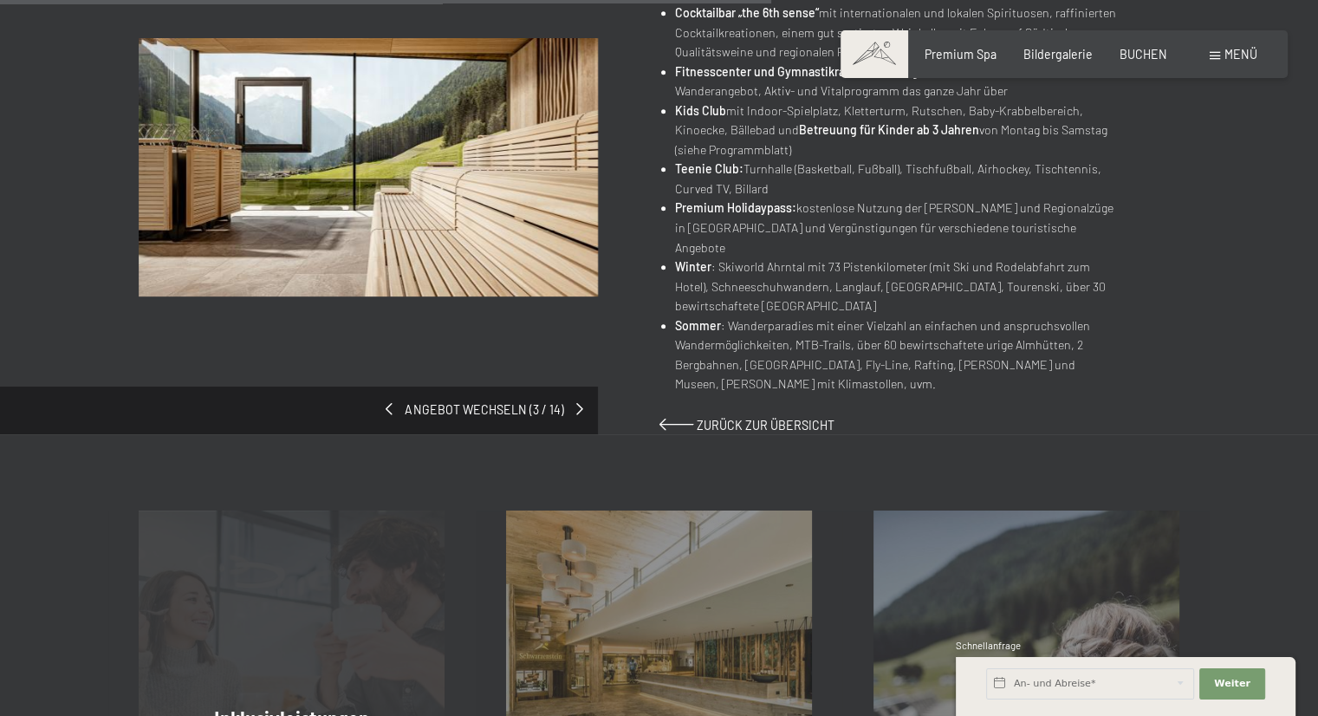
click at [317, 615] on div "Inklusivleistungen Mehr erfahren" at bounding box center [291, 664] width 367 height 306
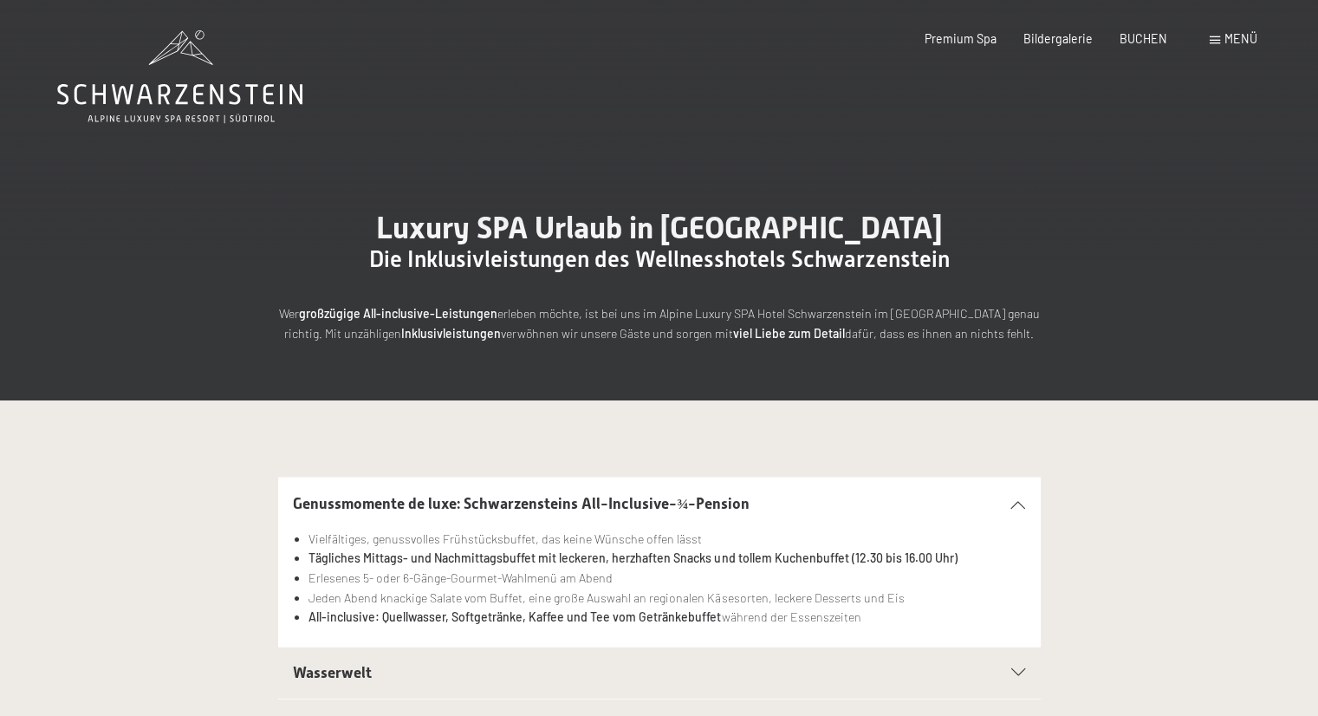
click at [1221, 39] on div "Menü" at bounding box center [1234, 38] width 48 height 17
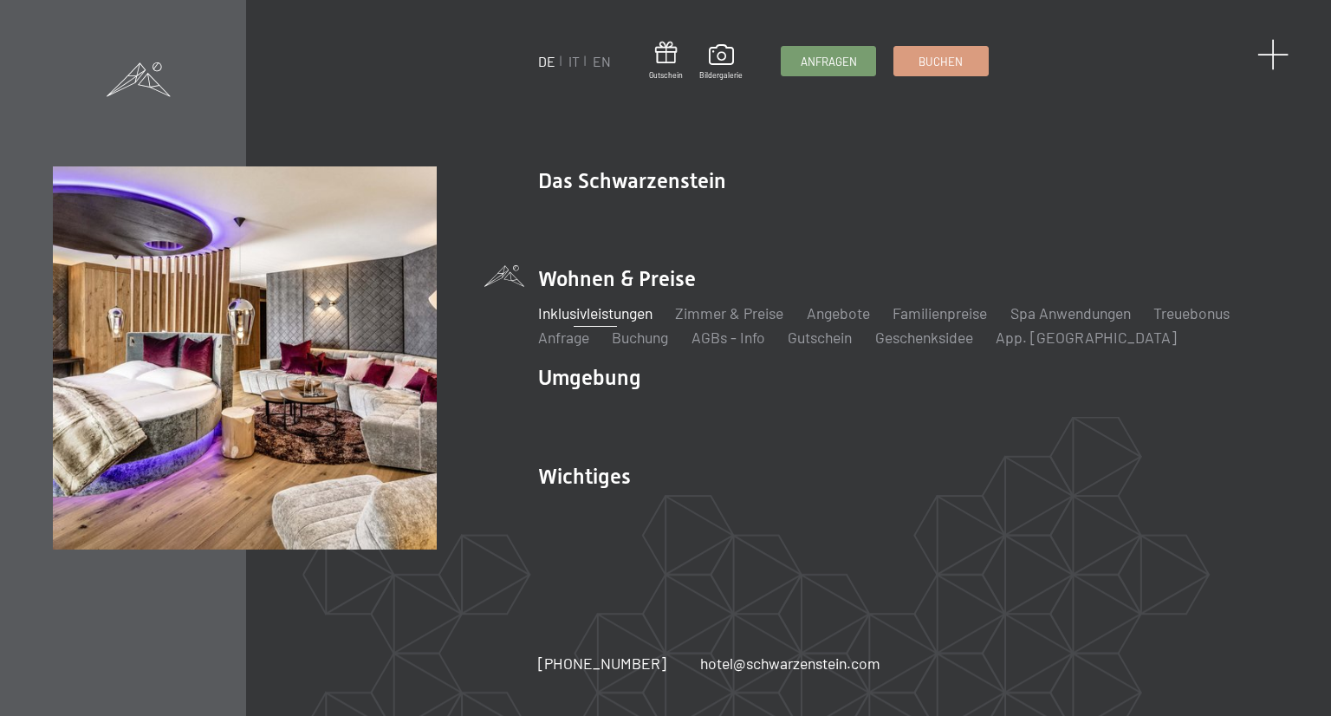
click at [1273, 52] on span at bounding box center [1274, 55] width 32 height 32
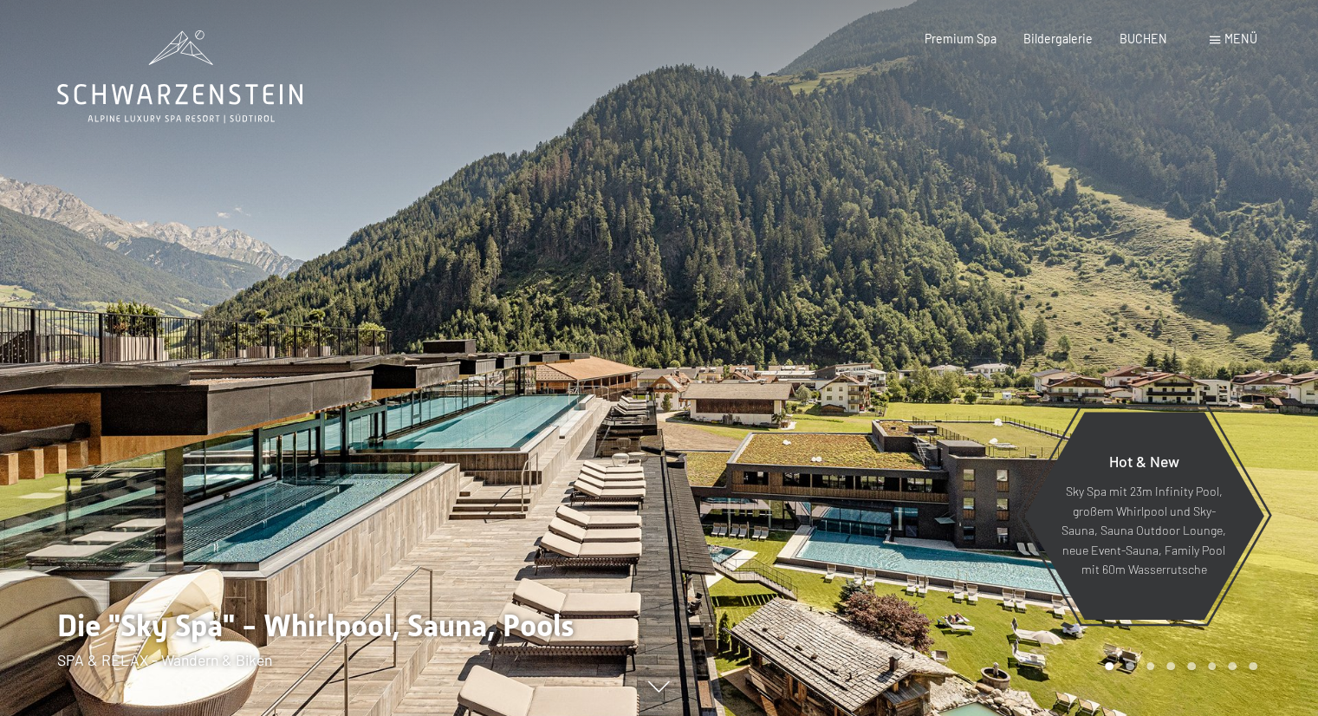
click at [1215, 38] on span at bounding box center [1215, 40] width 10 height 8
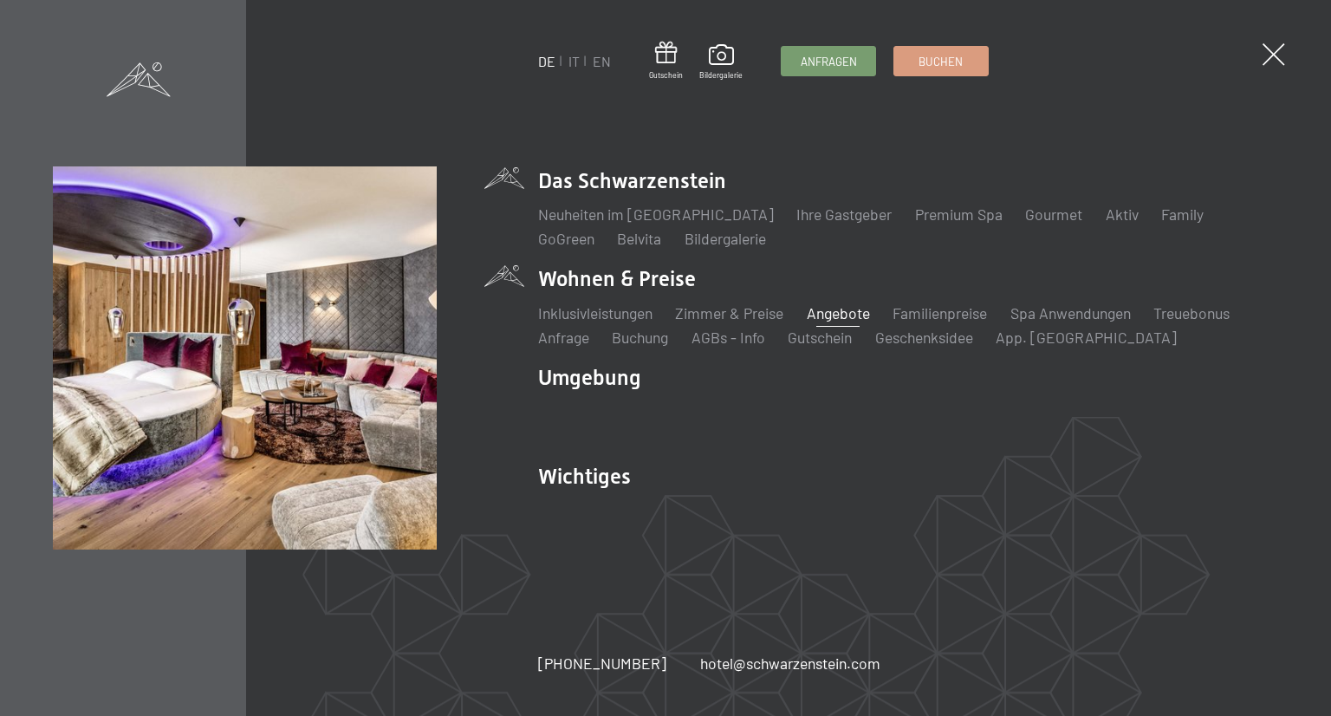
click at [844, 313] on link "Angebote" at bounding box center [838, 312] width 63 height 19
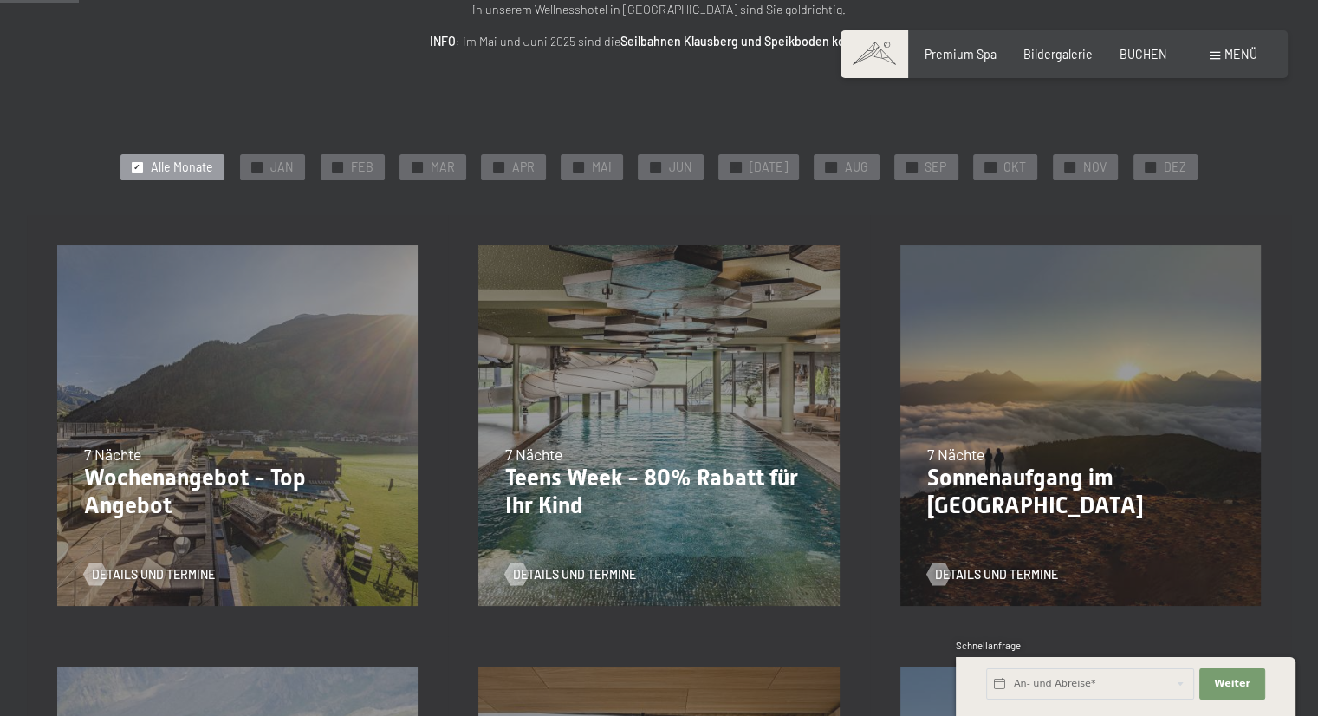
scroll to position [173, 0]
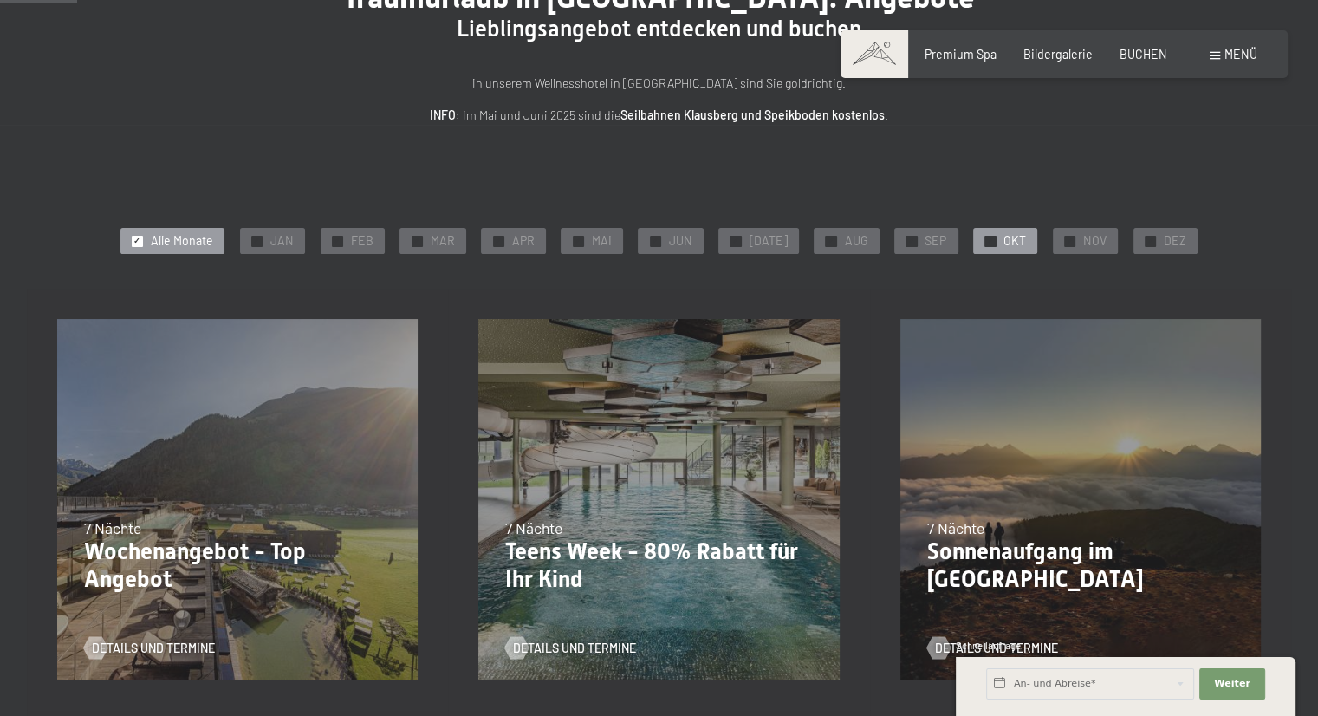
click at [986, 244] on div "✓ OKT" at bounding box center [1005, 241] width 64 height 26
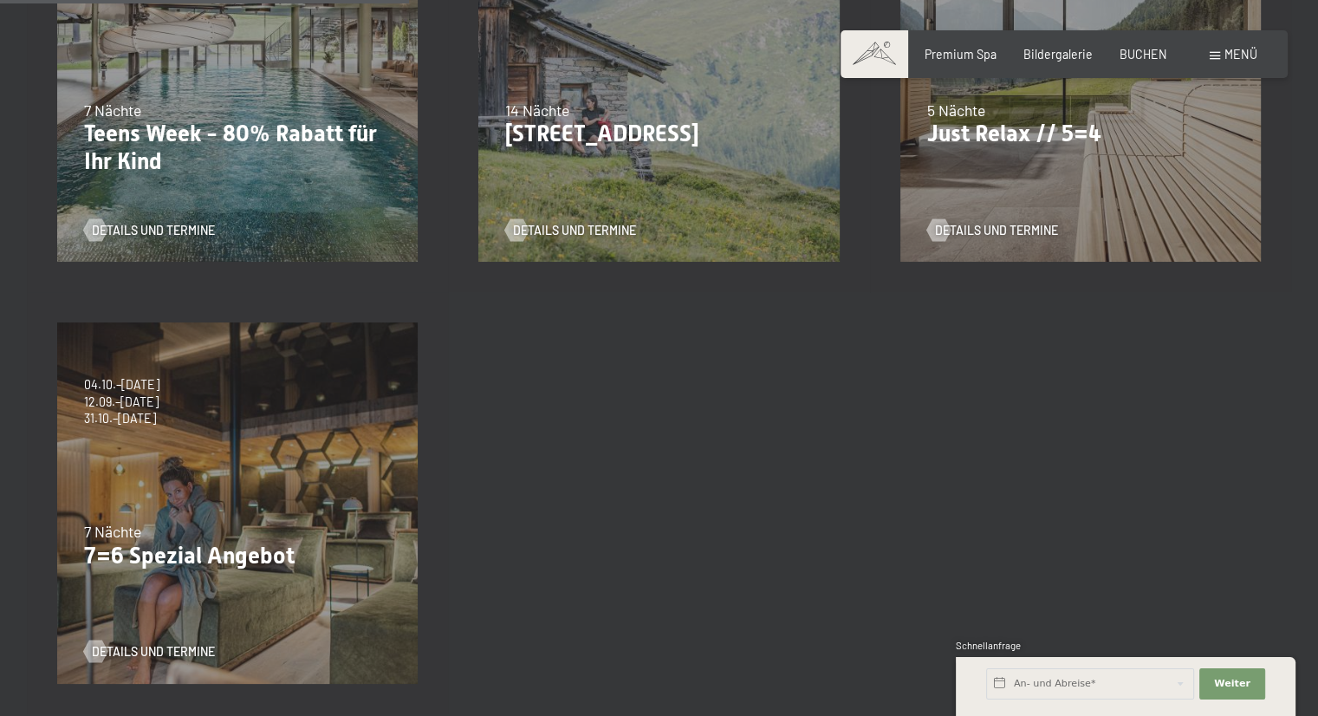
scroll to position [607, 0]
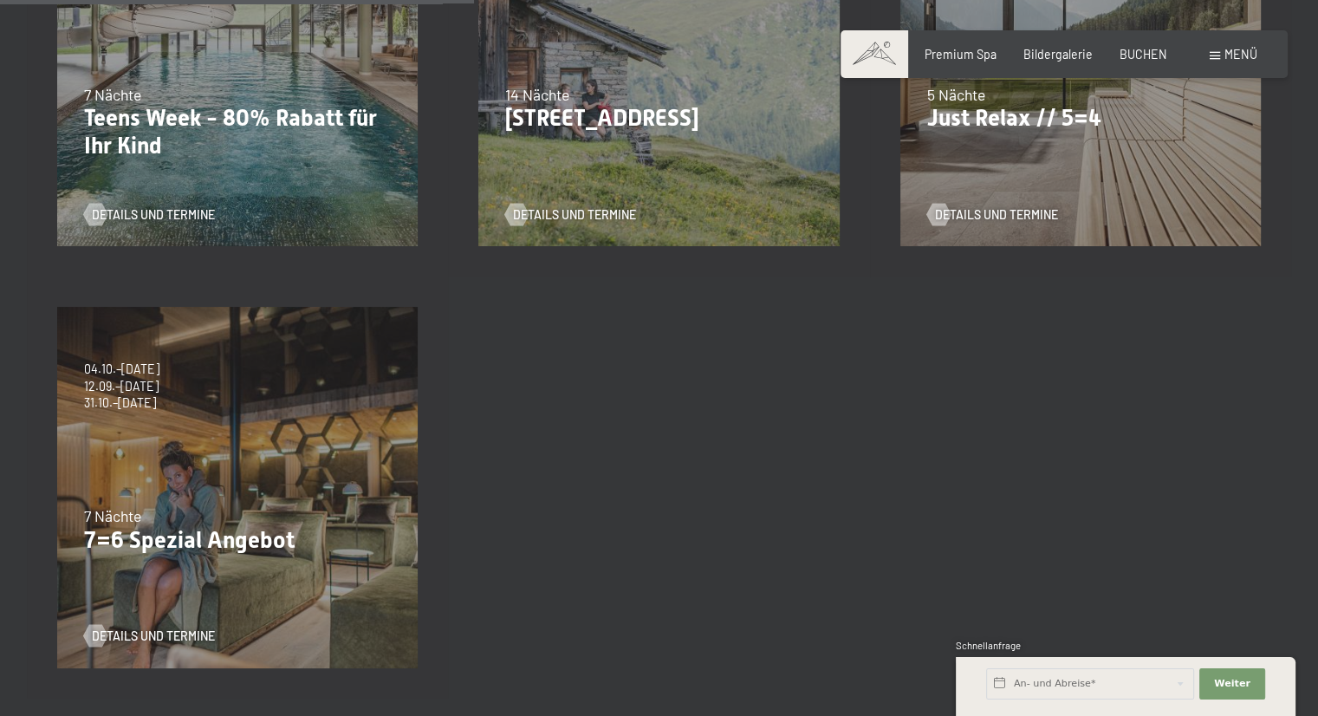
click at [1104, 205] on div "Details und Termine" at bounding box center [1075, 204] width 296 height 40
click at [945, 210] on div at bounding box center [938, 214] width 13 height 23
